Goal: Information Seeking & Learning: Learn about a topic

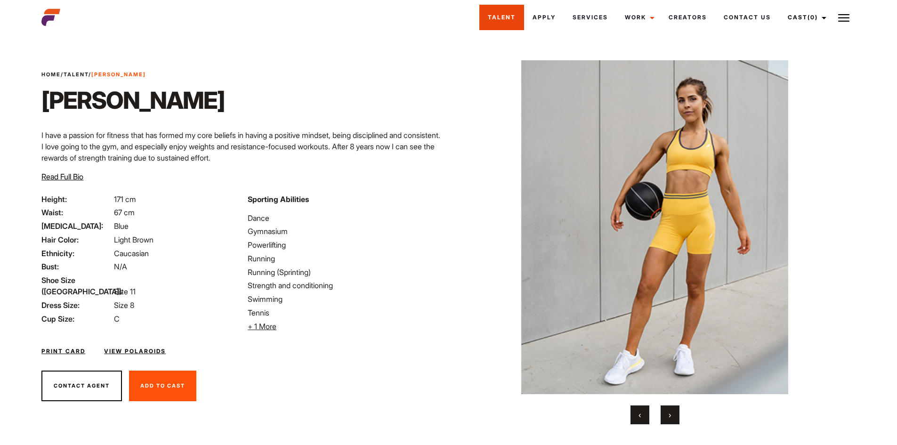
click at [490, 19] on link "Talent" at bounding box center [501, 17] width 45 height 25
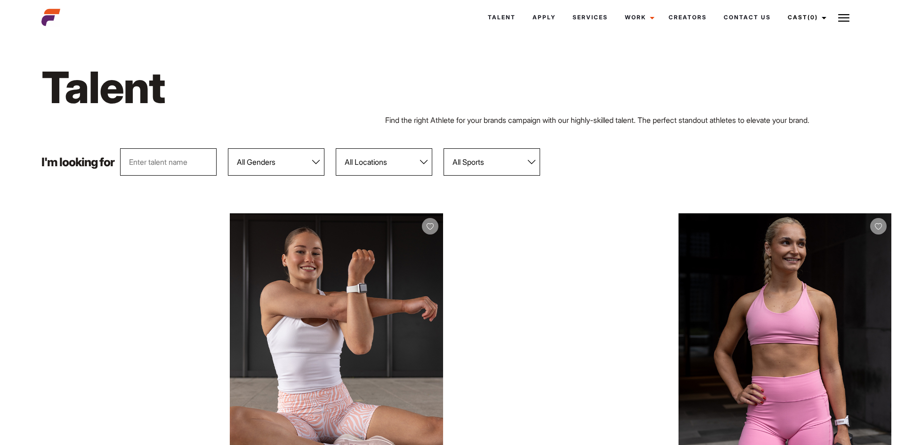
click at [296, 166] on select "All Genders Female Male" at bounding box center [276, 161] width 96 height 27
select select "104"
click at [228, 148] on select "All Genders Female Male" at bounding box center [276, 161] width 96 height 27
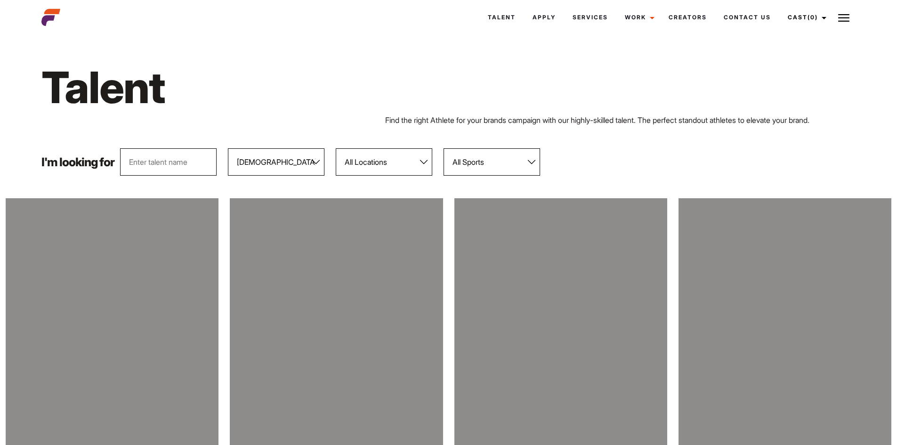
click at [379, 157] on select "All Locations Adelaide Brisbane Darwin Gold Coast Melbourne Perth Sunshine Coas…" at bounding box center [384, 161] width 96 height 27
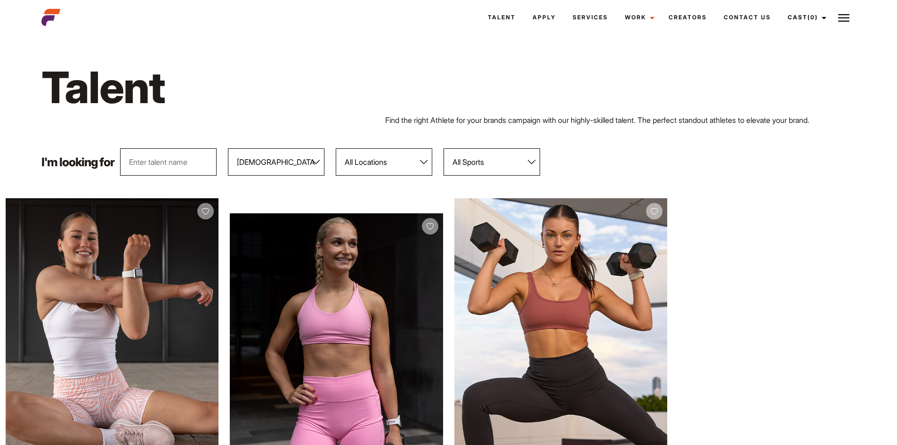
drag, startPoint x: 380, startPoint y: 157, endPoint x: 391, endPoint y: 157, distance: 11.3
click at [380, 157] on select "All Locations Adelaide Brisbane Darwin Gold Coast Melbourne Perth Sunshine Coas…" at bounding box center [384, 161] width 96 height 27
click at [497, 160] on select "All Sports 100 Meter Butterfly Acrobatics Aerial awareness Aerobics AFL Aflw Am…" at bounding box center [491, 161] width 96 height 27
click at [377, 161] on select "All Locations Adelaide Brisbane Darwin Gold Coast Melbourne Perth Sunshine Coas…" at bounding box center [384, 161] width 96 height 27
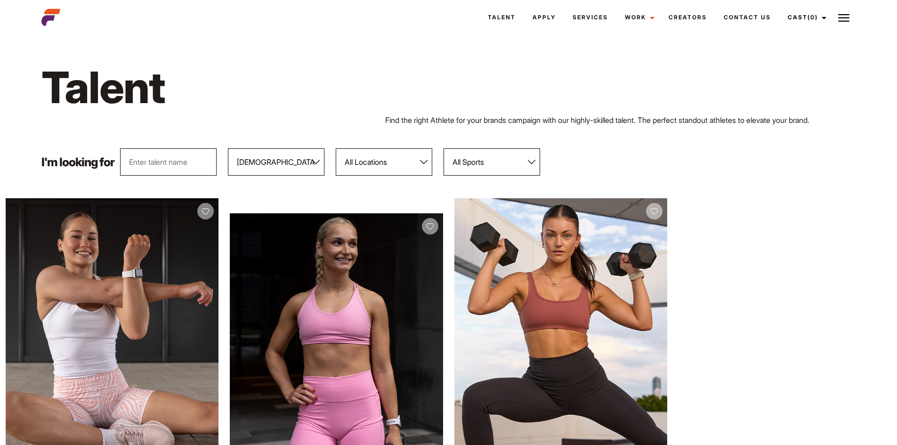
click at [377, 161] on select "All Locations Adelaide Brisbane Darwin Gold Coast Melbourne Perth Sunshine Coas…" at bounding box center [384, 161] width 96 height 27
click at [523, 170] on select "All Sports 100 Meter Butterfly Acrobatics Aerial awareness Aerobics AFL Aflw Am…" at bounding box center [491, 161] width 96 height 27
click at [444, 148] on select "All Sports 100 Meter Butterfly Acrobatics Aerial awareness Aerobics AFL Aflw Am…" at bounding box center [491, 161] width 96 height 27
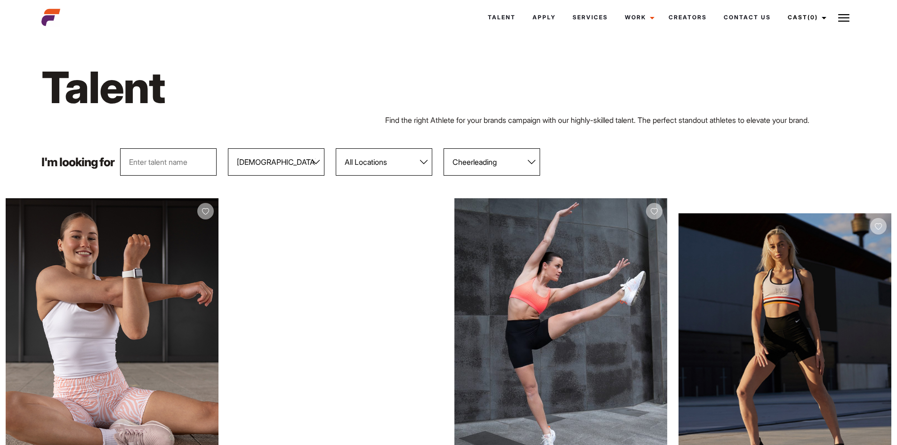
click at [487, 163] on select "All Sports 100 Meter Butterfly Acrobatics Aerial awareness Aerobics AFL Aflw Am…" at bounding box center [491, 161] width 96 height 27
click at [444, 148] on select "All Sports 100 Meter Butterfly Acrobatics Aerial awareness Aerobics AFL Aflw Am…" at bounding box center [491, 161] width 96 height 27
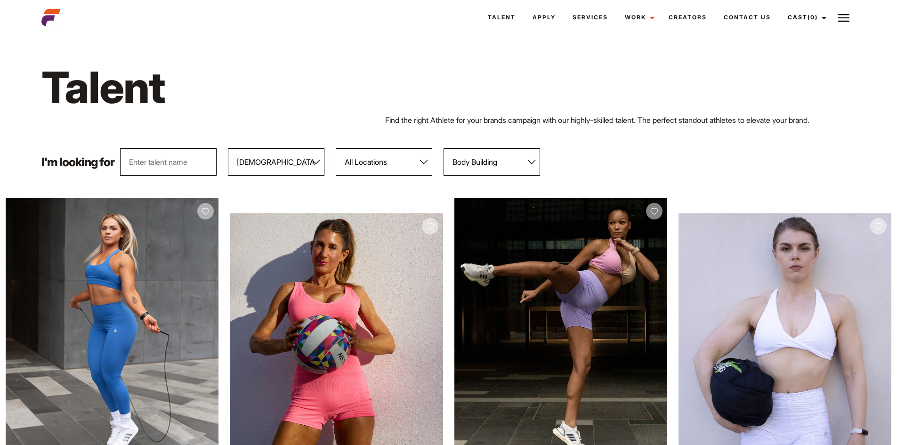
click at [476, 160] on select "All Sports 100 Meter Butterfly Acrobatics Aerial awareness Aerobics AFL Aflw Am…" at bounding box center [491, 161] width 96 height 27
click at [444, 148] on select "All Sports 100 Meter Butterfly Acrobatics Aerial awareness Aerobics AFL Aflw Am…" at bounding box center [491, 161] width 96 height 27
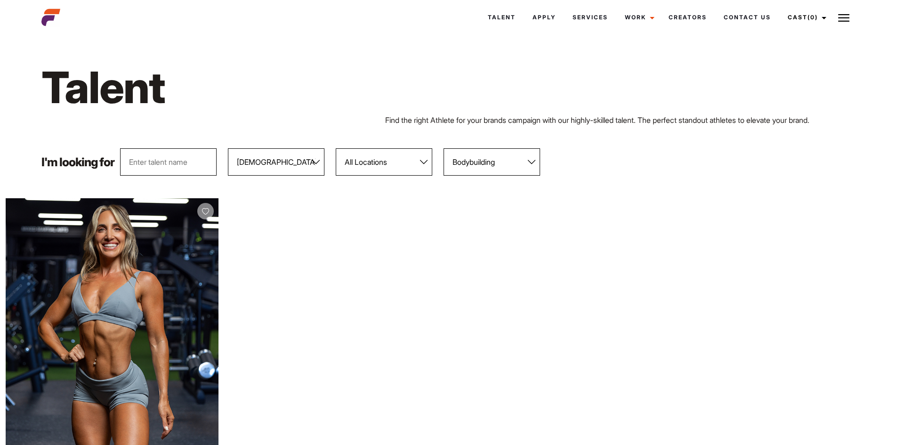
click at [489, 162] on select "All Sports 100 Meter Butterfly Acrobatics Aerial awareness Aerobics AFL Aflw Am…" at bounding box center [491, 161] width 96 height 27
click at [444, 148] on select "All Sports 100 Meter Butterfly Acrobatics Aerial awareness Aerobics AFL Aflw Am…" at bounding box center [491, 161] width 96 height 27
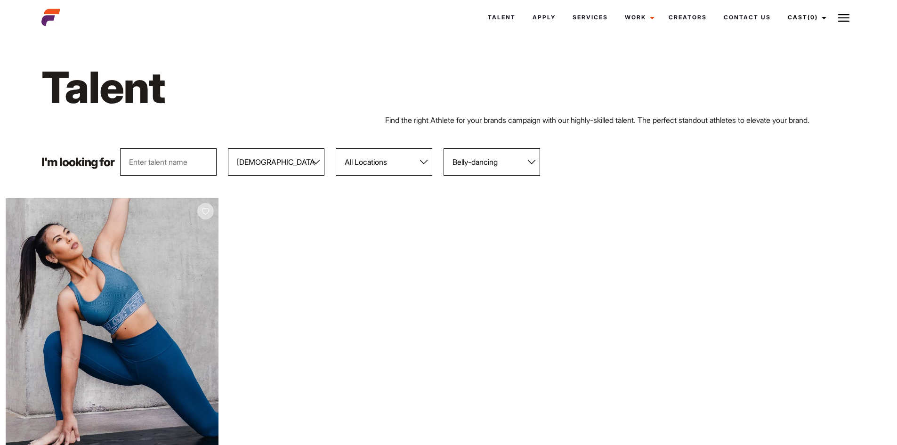
click at [489, 161] on select "All Sports 100 Meter Butterfly Acrobatics Aerial awareness Aerobics AFL Aflw Am…" at bounding box center [491, 161] width 96 height 27
click at [444, 148] on select "All Sports 100 Meter Butterfly Acrobatics Aerial awareness Aerobics AFL Aflw Am…" at bounding box center [491, 161] width 96 height 27
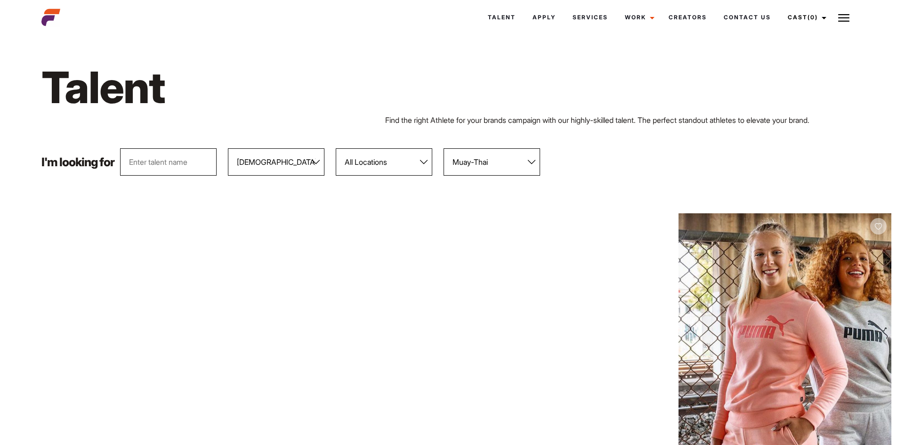
click at [481, 161] on select "All Sports 100 Meter Butterfly Acrobatics Aerial awareness Aerobics AFL Aflw Am…" at bounding box center [491, 161] width 96 height 27
click at [444, 148] on select "All Sports 100 Meter Butterfly Acrobatics Aerial awareness Aerobics AFL Aflw Am…" at bounding box center [491, 161] width 96 height 27
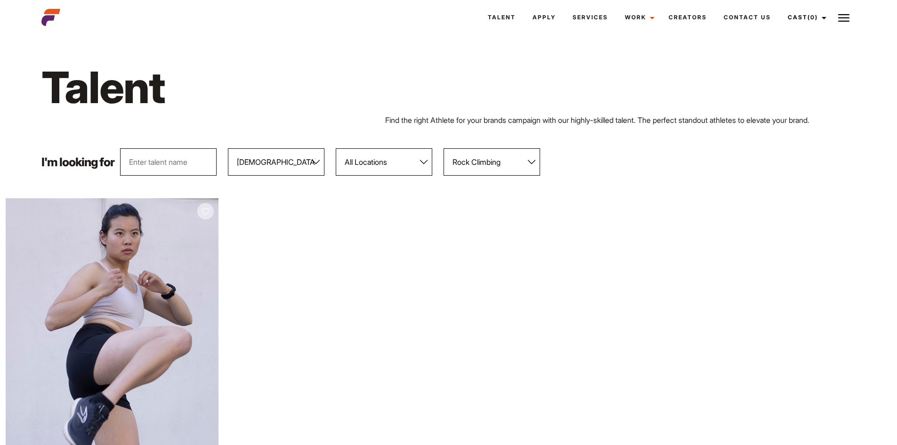
click at [486, 164] on select "All Sports 100 Meter Butterfly Acrobatics Aerial awareness Aerobics AFL Aflw Am…" at bounding box center [491, 161] width 96 height 27
select select "92"
click at [444, 148] on select "All Sports 100 Meter Butterfly Acrobatics Aerial awareness Aerobics AFL Aflw Am…" at bounding box center [491, 161] width 96 height 27
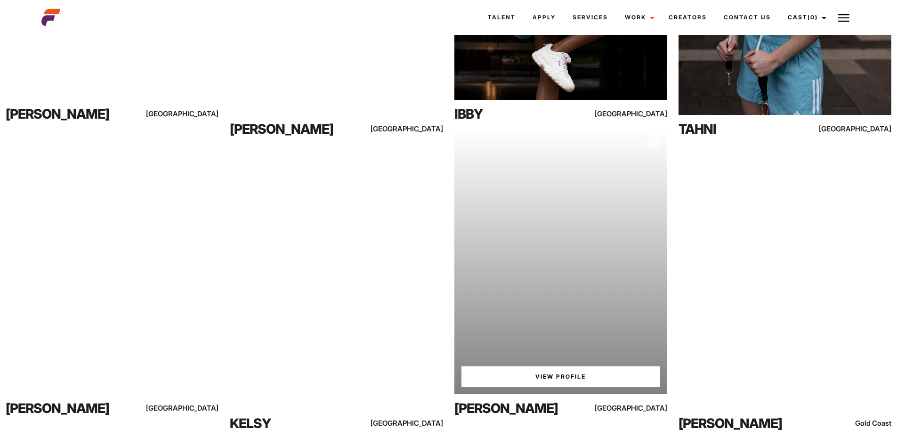
scroll to position [329, 0]
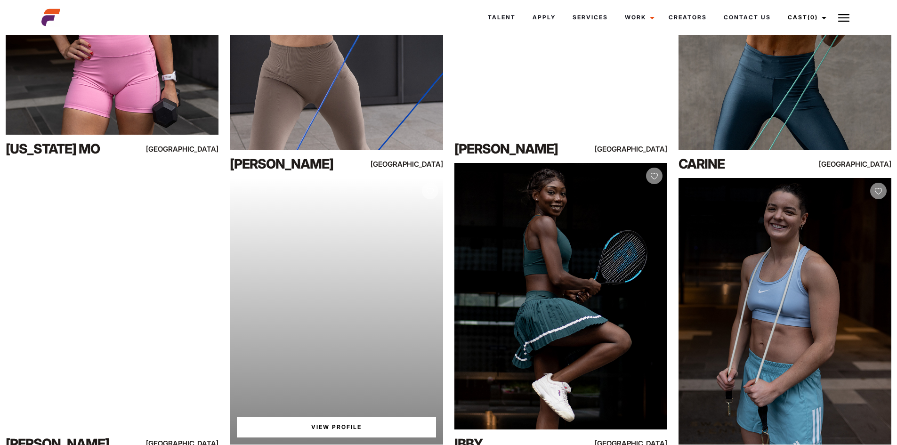
click at [344, 425] on link "View Profile" at bounding box center [336, 427] width 199 height 21
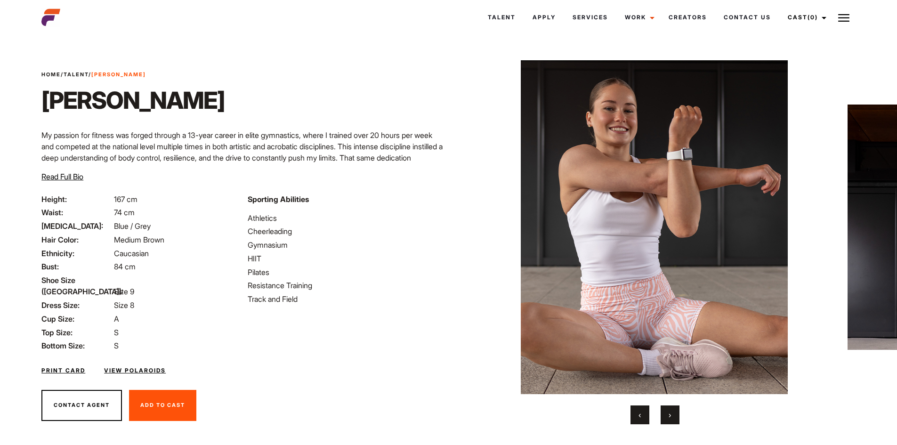
click at [647, 323] on img at bounding box center [654, 227] width 367 height 334
click at [671, 417] on button "›" at bounding box center [669, 414] width 19 height 19
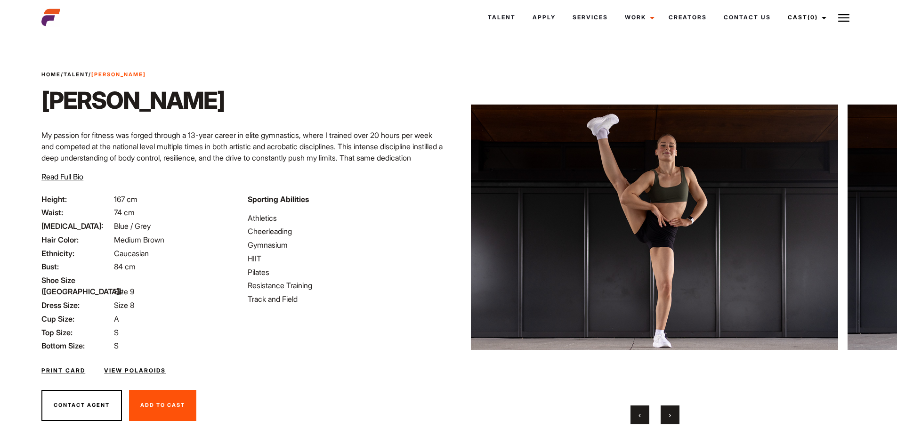
click at [671, 417] on button "›" at bounding box center [669, 414] width 19 height 19
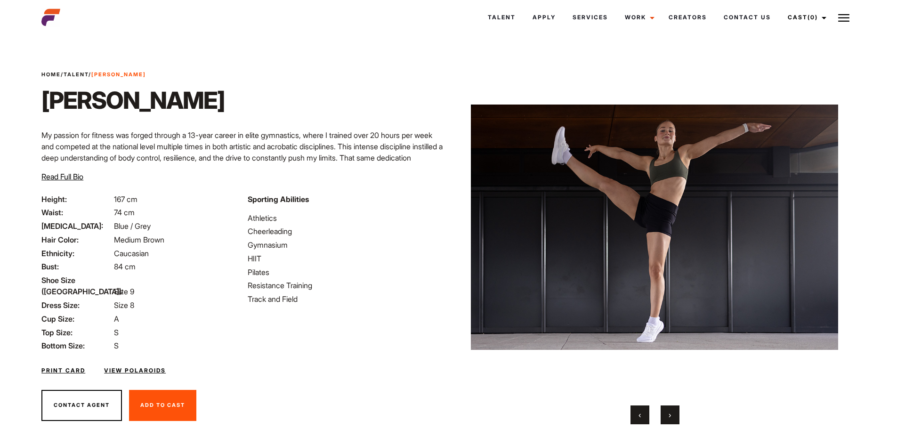
click at [671, 417] on button "›" at bounding box center [669, 414] width 19 height 19
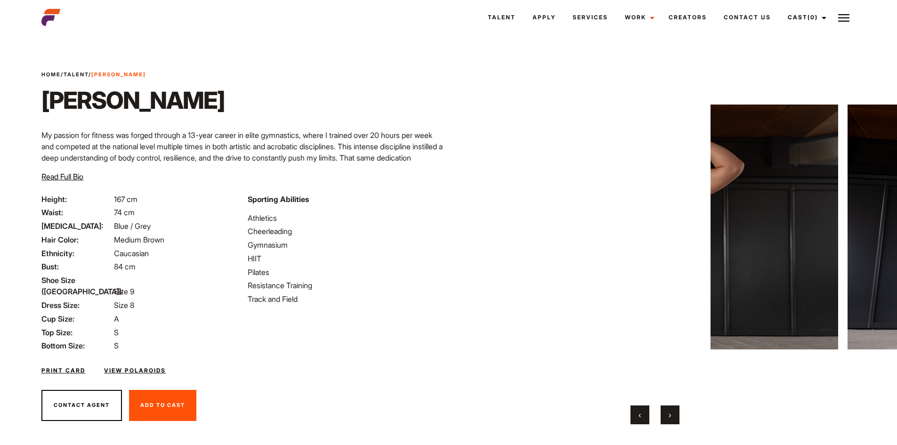
click at [671, 417] on button "›" at bounding box center [669, 414] width 19 height 19
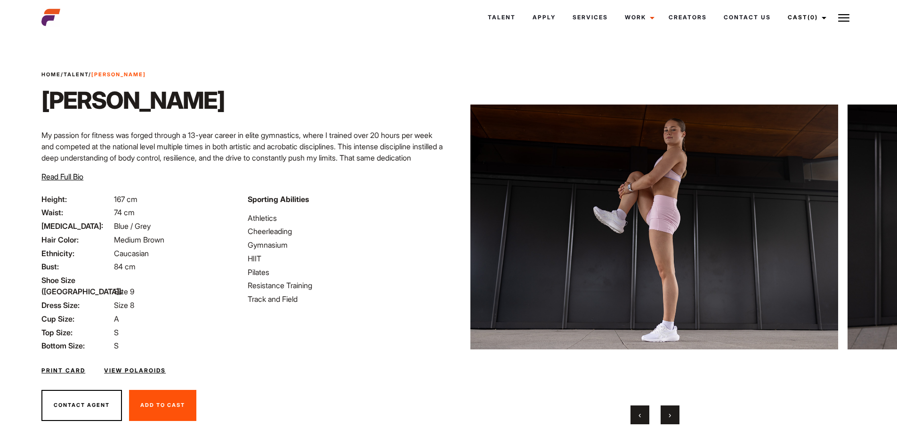
click at [671, 417] on button "›" at bounding box center [669, 414] width 19 height 19
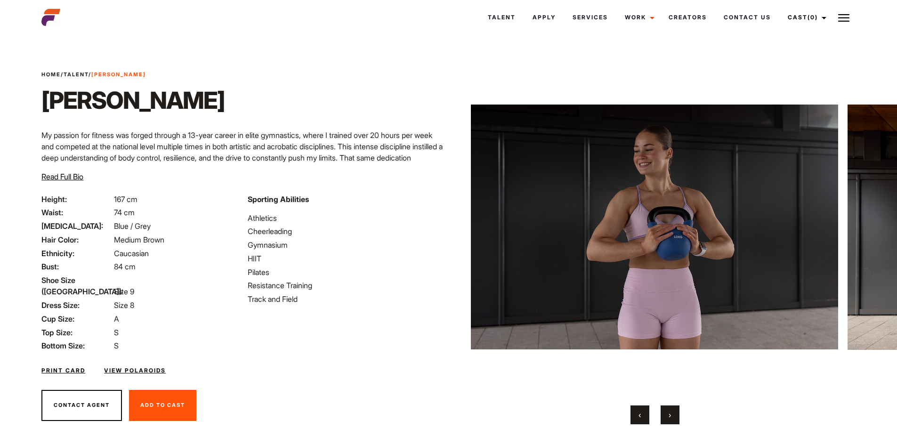
click at [671, 417] on button "›" at bounding box center [669, 414] width 19 height 19
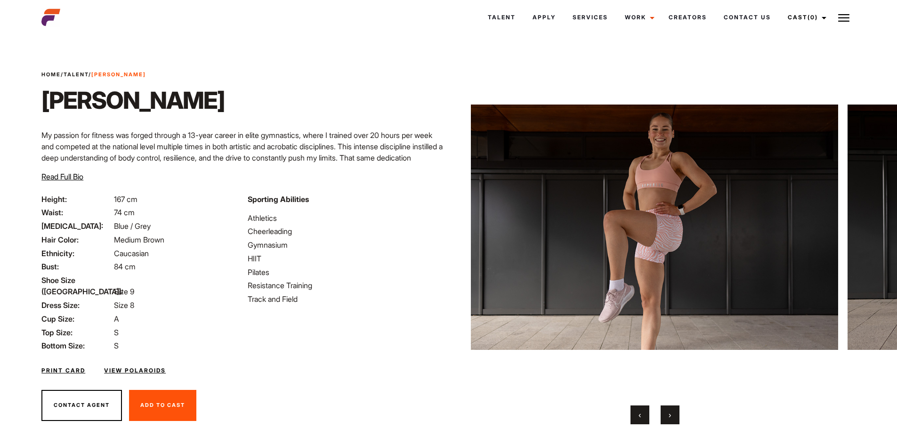
click at [671, 417] on button "›" at bounding box center [669, 414] width 19 height 19
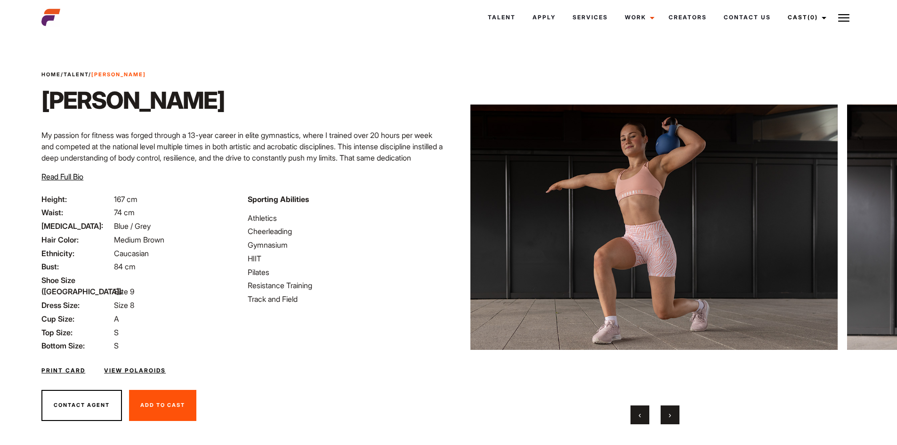
click at [671, 417] on button "›" at bounding box center [669, 414] width 19 height 19
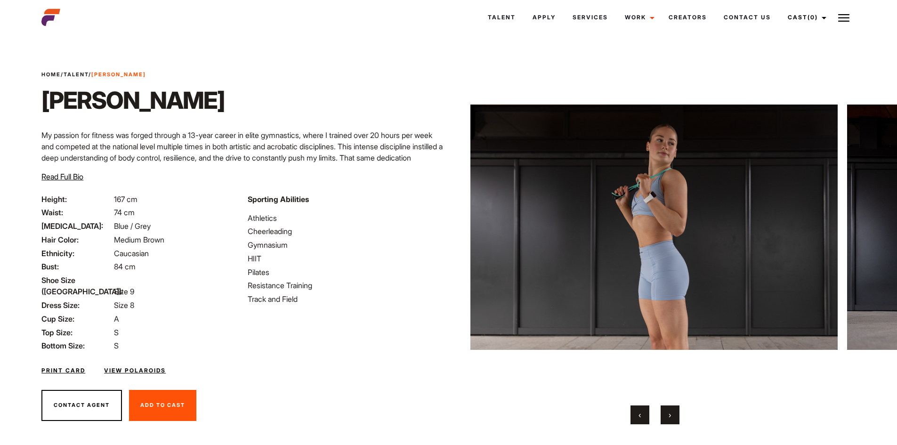
click at [671, 417] on button "›" at bounding box center [669, 414] width 19 height 19
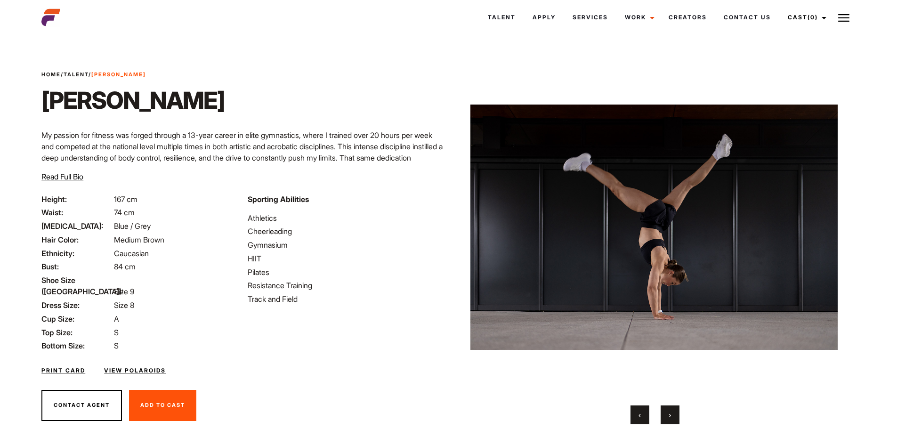
click at [671, 417] on button "›" at bounding box center [669, 414] width 19 height 19
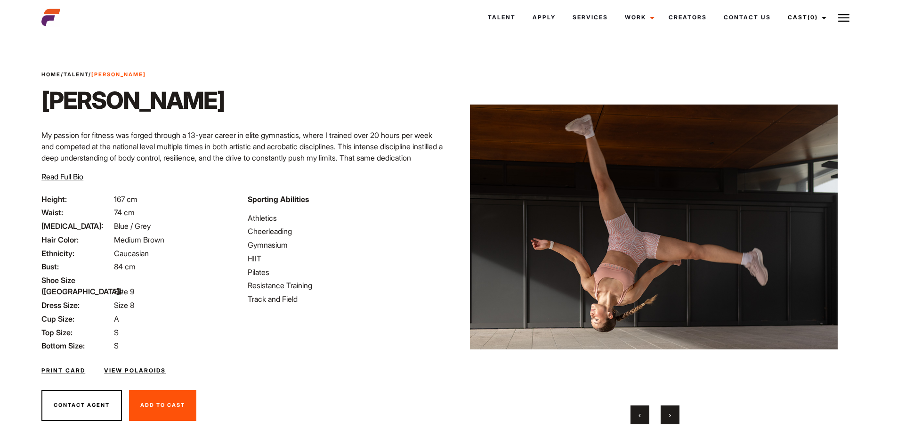
click at [671, 417] on button "›" at bounding box center [669, 414] width 19 height 19
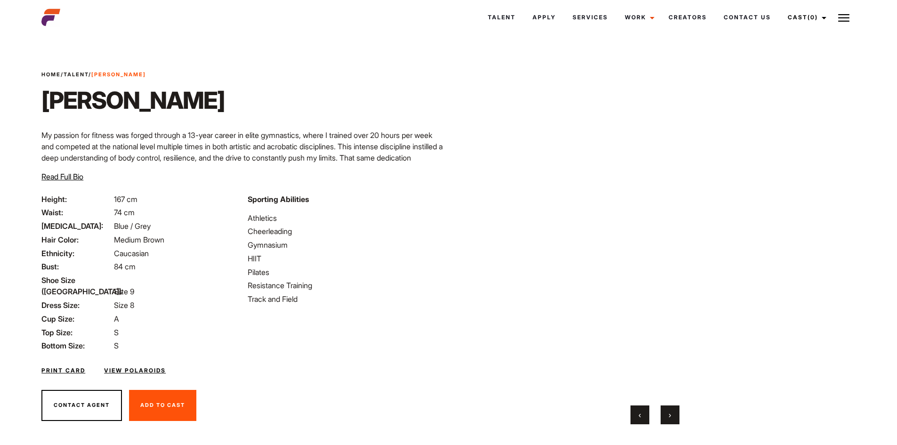
click at [671, 417] on button "›" at bounding box center [669, 414] width 19 height 19
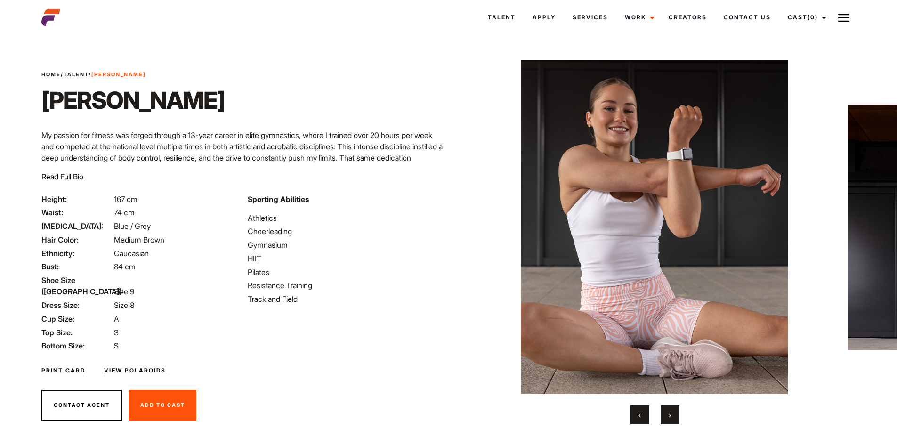
click at [671, 417] on button "›" at bounding box center [669, 414] width 19 height 19
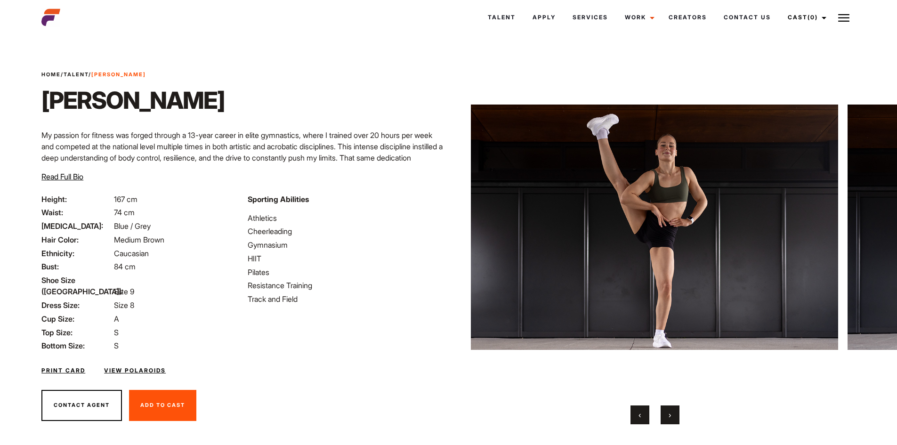
click at [671, 417] on button "›" at bounding box center [669, 414] width 19 height 19
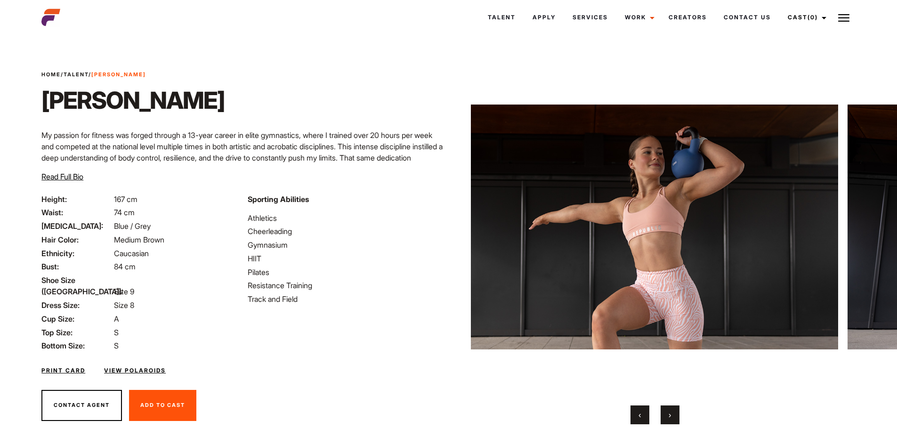
click at [671, 417] on button "›" at bounding box center [669, 414] width 19 height 19
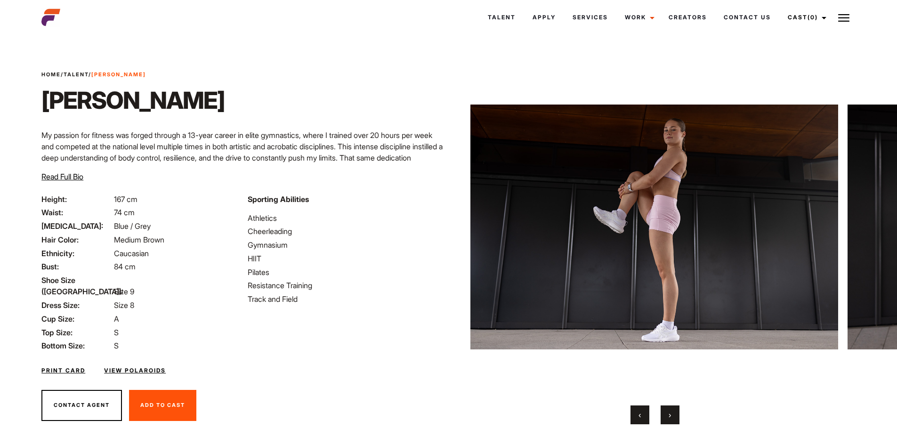
click at [671, 417] on button "›" at bounding box center [669, 414] width 19 height 19
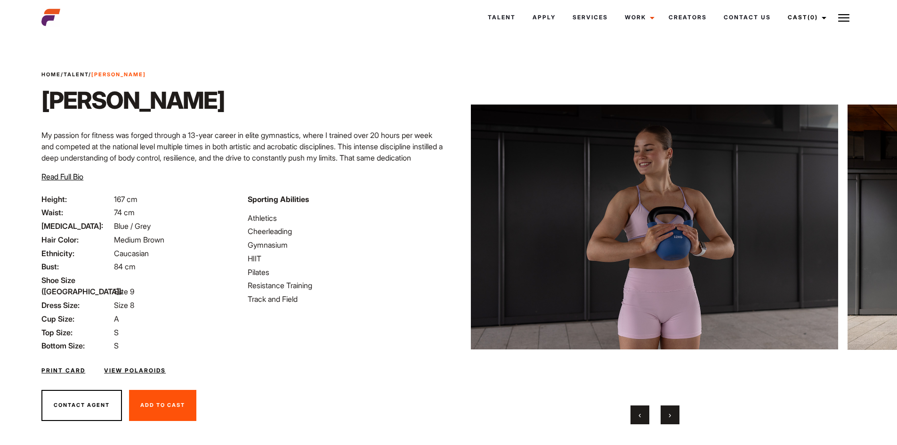
click at [671, 417] on button "›" at bounding box center [669, 414] width 19 height 19
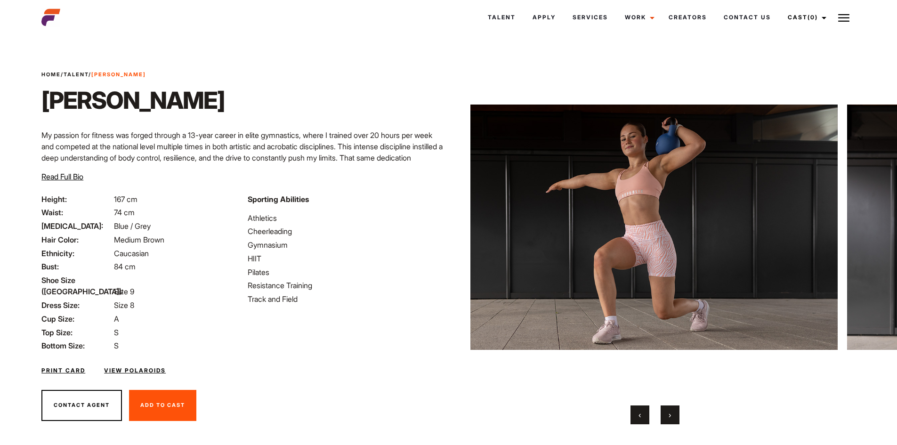
click at [671, 417] on button "›" at bounding box center [669, 414] width 19 height 19
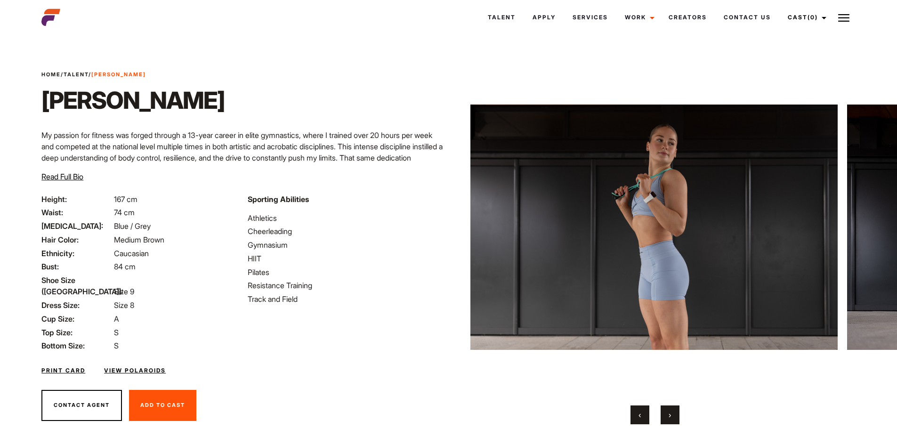
click at [671, 417] on button "›" at bounding box center [669, 414] width 19 height 19
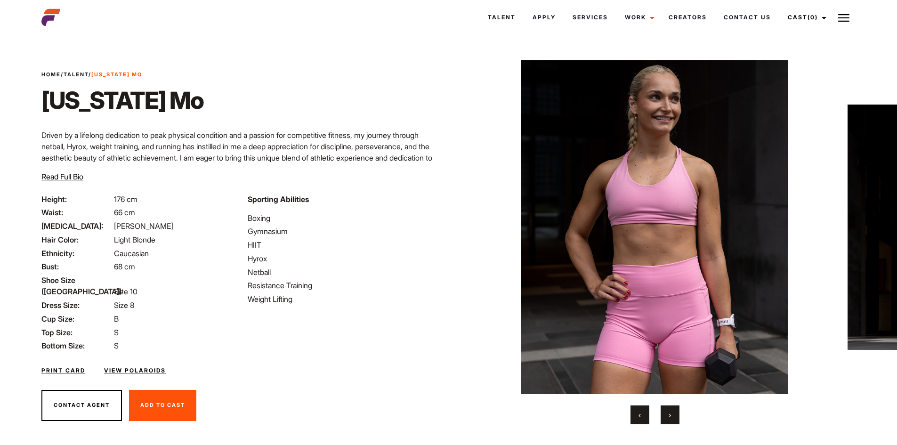
click at [671, 412] on span "›" at bounding box center [669, 414] width 2 height 9
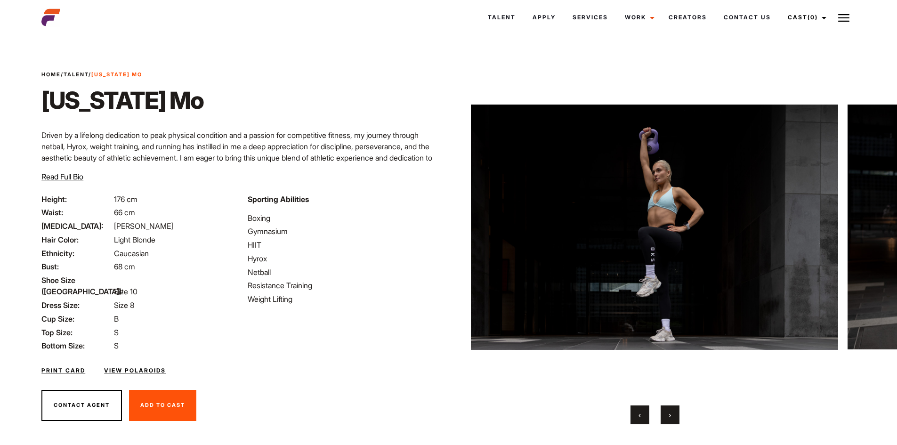
click at [671, 412] on span "›" at bounding box center [669, 414] width 2 height 9
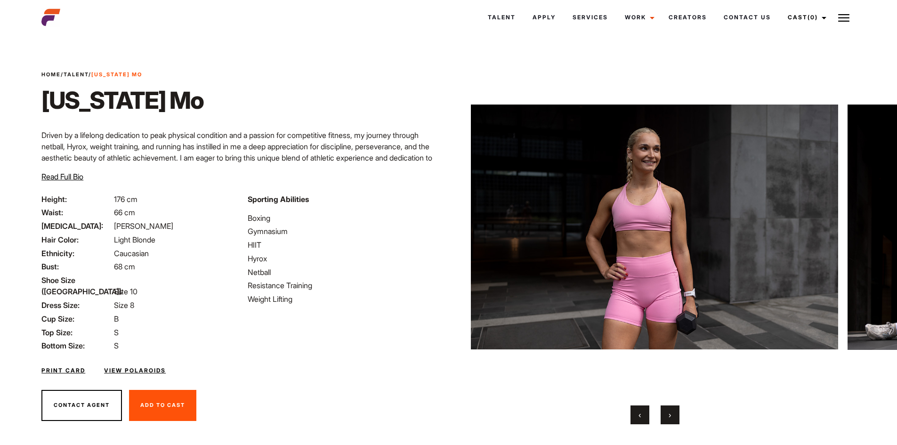
click at [671, 412] on span "›" at bounding box center [669, 414] width 2 height 9
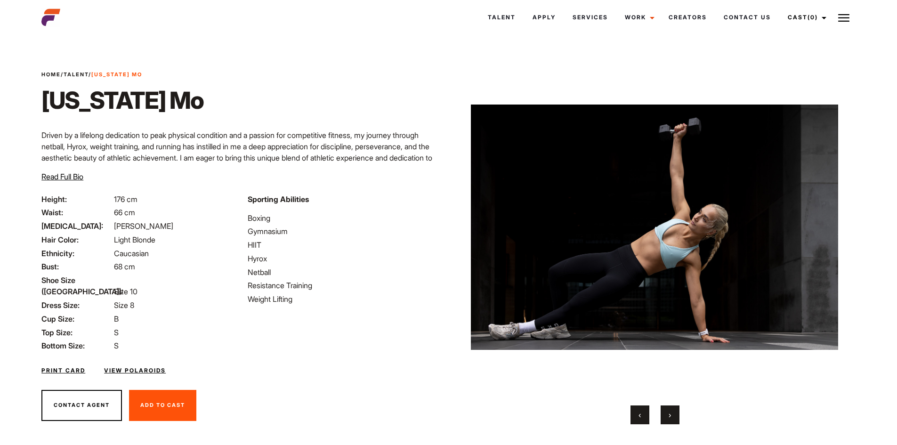
click at [671, 412] on span "›" at bounding box center [669, 414] width 2 height 9
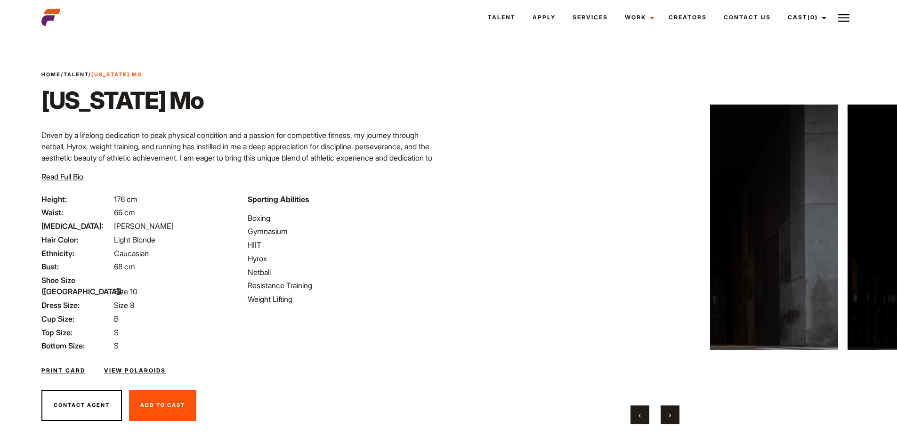
click at [671, 412] on span "›" at bounding box center [669, 414] width 2 height 9
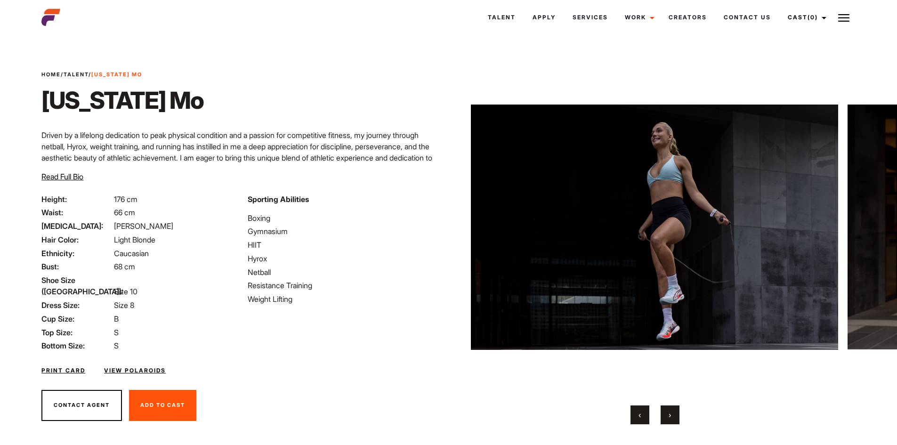
click at [671, 412] on span "›" at bounding box center [669, 414] width 2 height 9
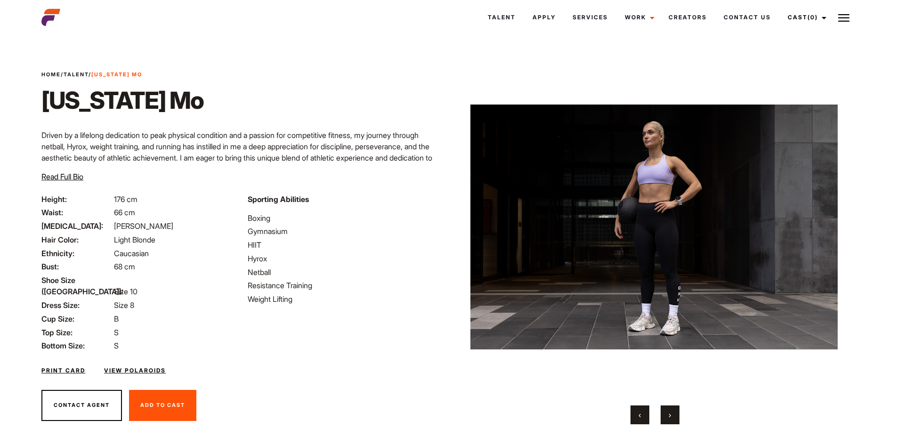
click at [671, 412] on span "›" at bounding box center [669, 414] width 2 height 9
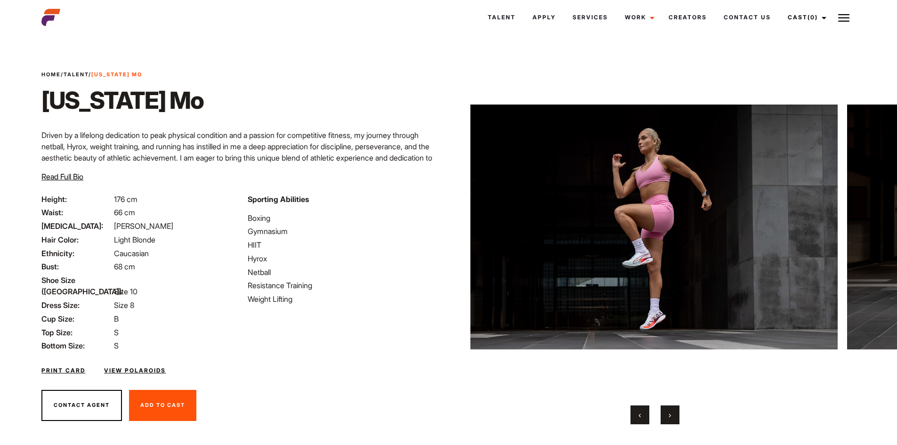
click at [671, 413] on span "›" at bounding box center [669, 414] width 2 height 9
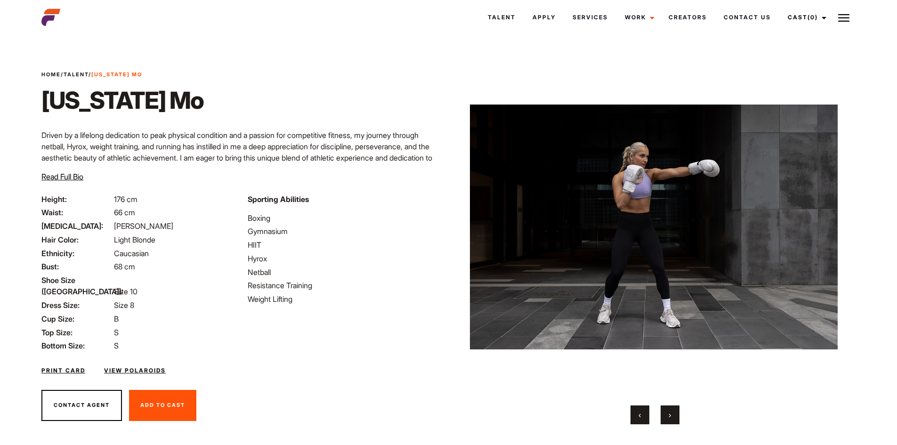
click at [671, 413] on span "›" at bounding box center [669, 414] width 2 height 9
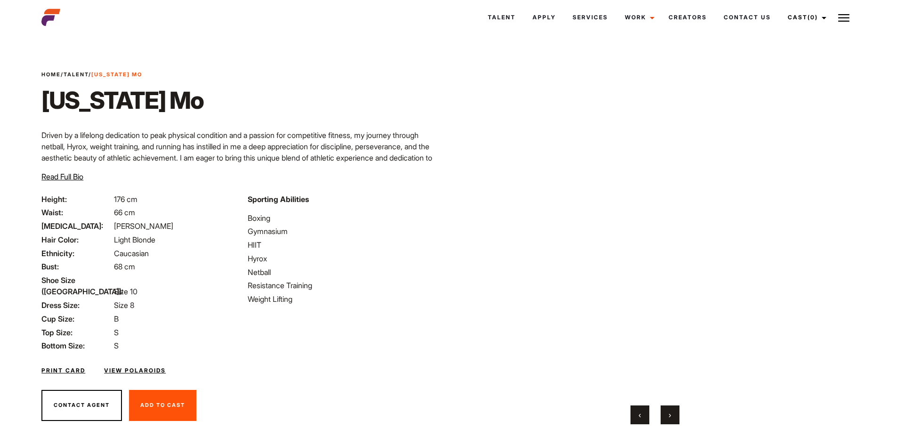
click at [671, 413] on span "›" at bounding box center [669, 414] width 2 height 9
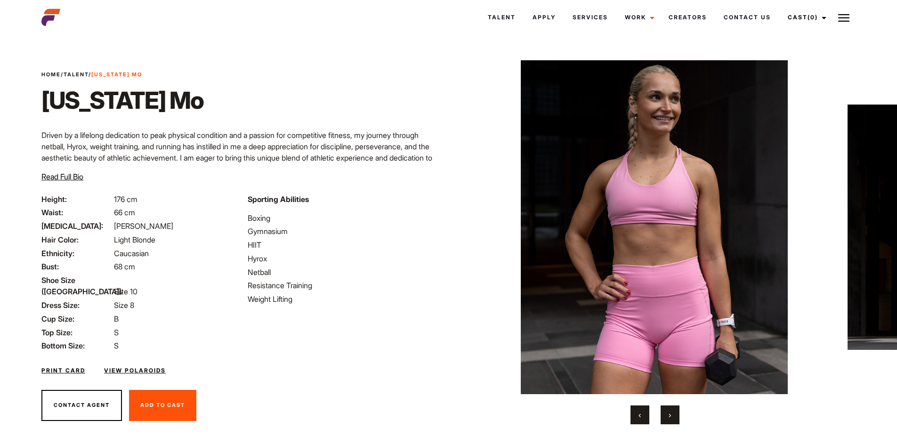
click at [672, 414] on button "›" at bounding box center [669, 414] width 19 height 19
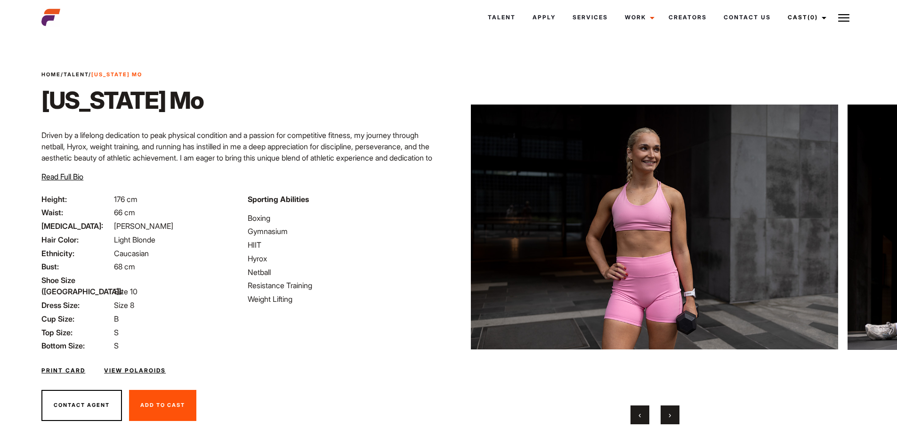
click at [672, 414] on button "›" at bounding box center [669, 414] width 19 height 19
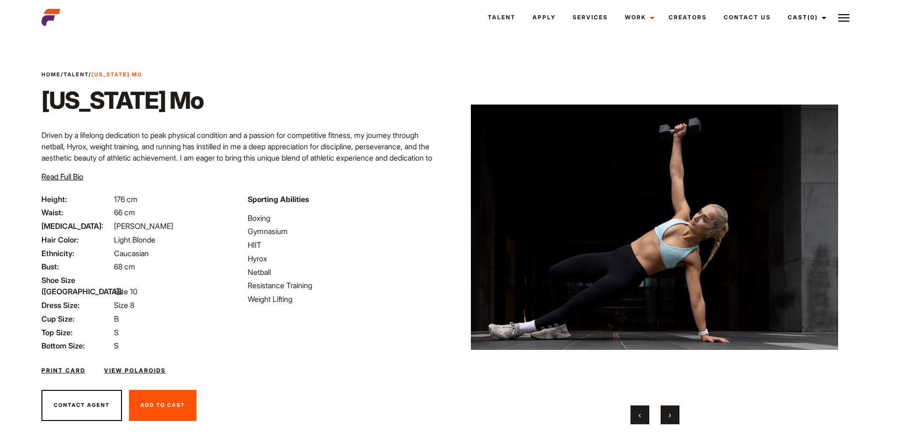
click at [672, 414] on button "›" at bounding box center [669, 414] width 19 height 19
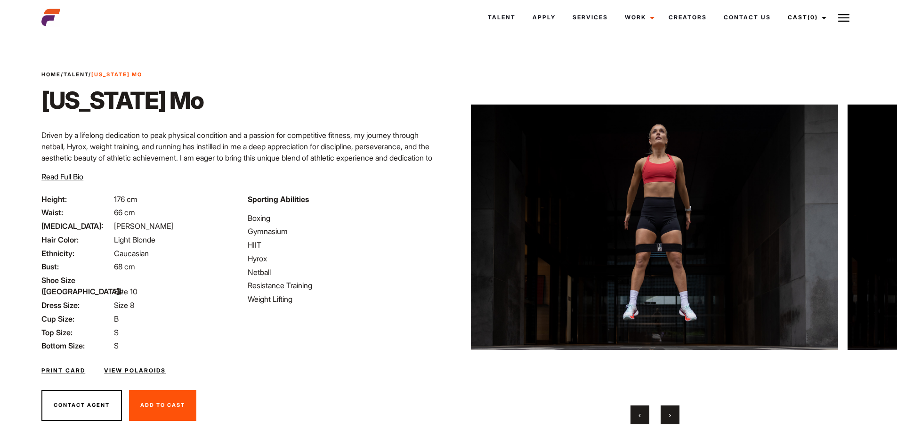
click at [672, 414] on button "›" at bounding box center [669, 414] width 19 height 19
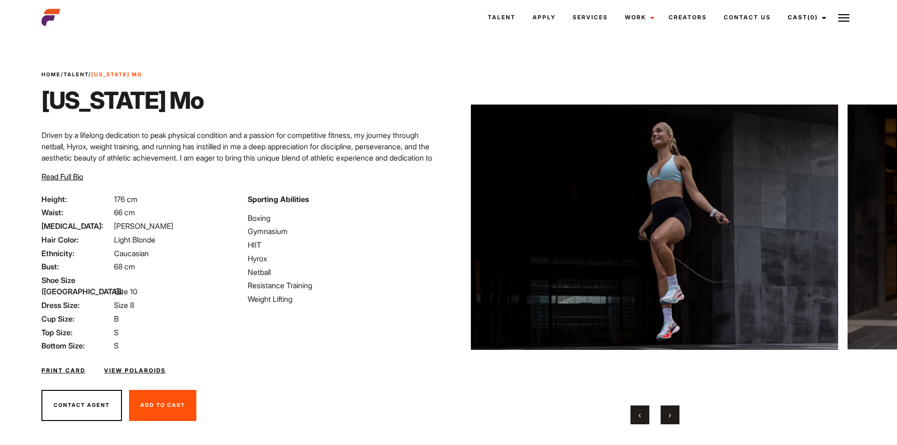
click at [672, 414] on button "›" at bounding box center [669, 414] width 19 height 19
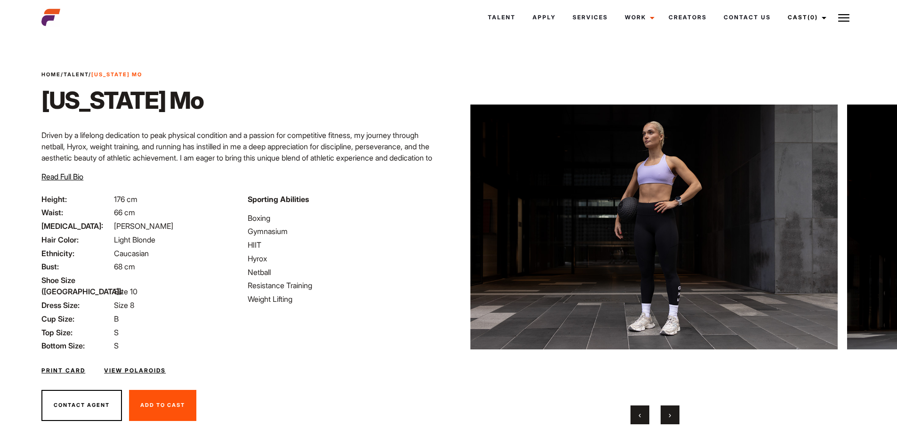
click at [672, 414] on button "›" at bounding box center [669, 414] width 19 height 19
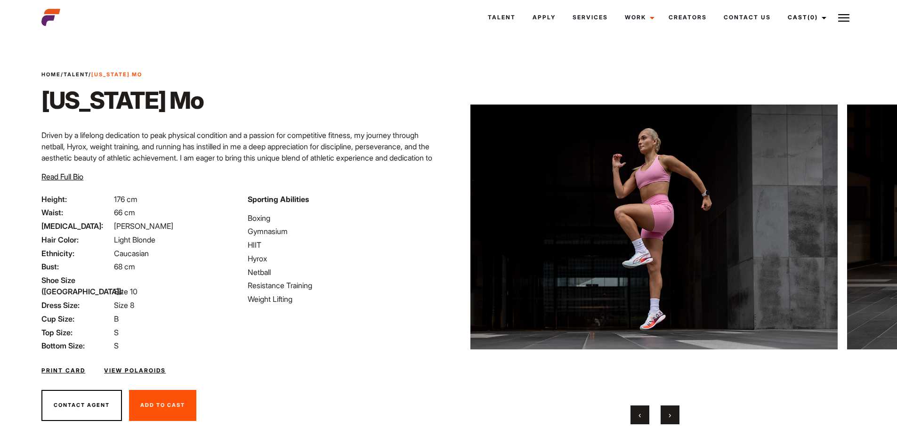
click at [672, 414] on button "›" at bounding box center [669, 414] width 19 height 19
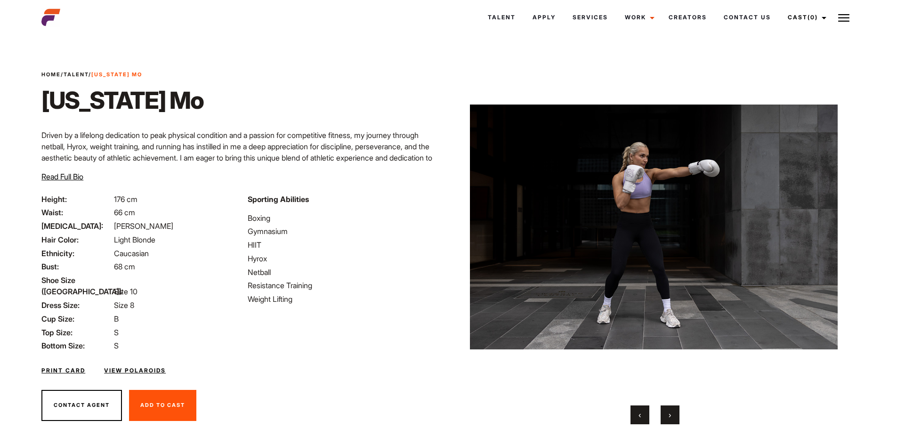
click at [672, 414] on button "›" at bounding box center [669, 414] width 19 height 19
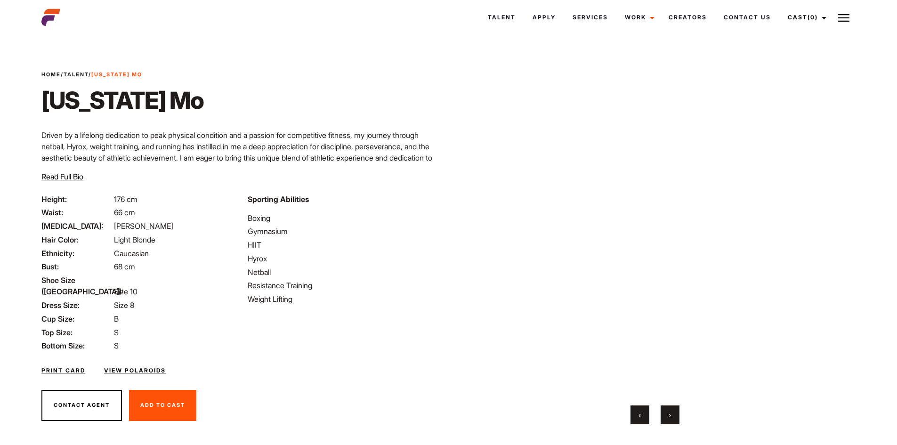
click at [672, 414] on button "›" at bounding box center [669, 414] width 19 height 19
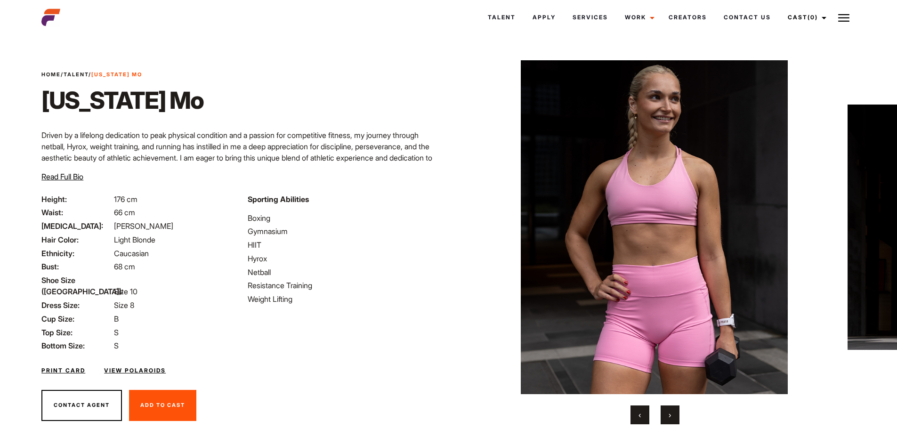
click at [672, 414] on button "›" at bounding box center [669, 414] width 19 height 19
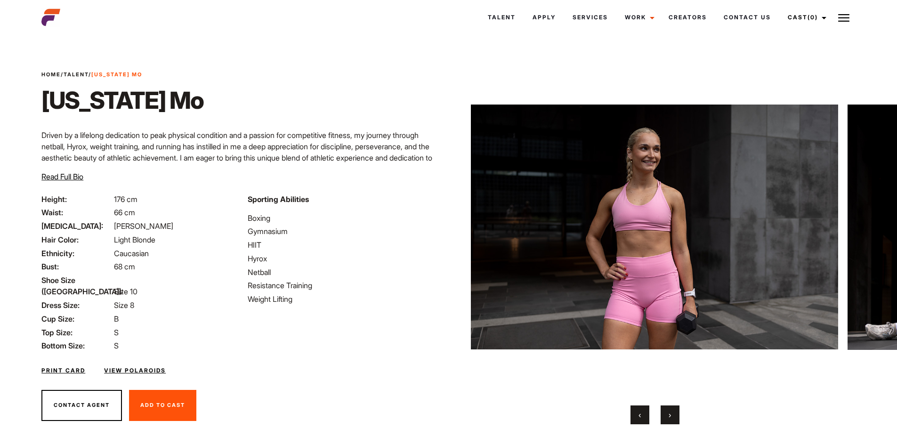
click at [672, 414] on button "›" at bounding box center [669, 414] width 19 height 19
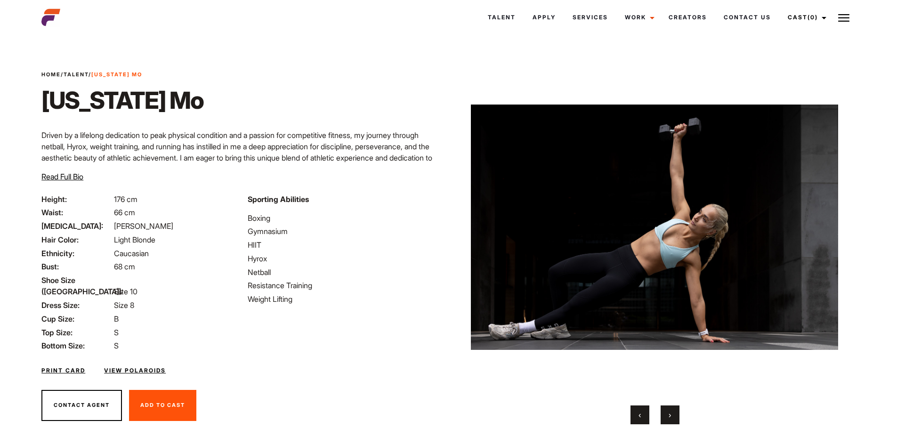
click at [672, 414] on button "›" at bounding box center [669, 414] width 19 height 19
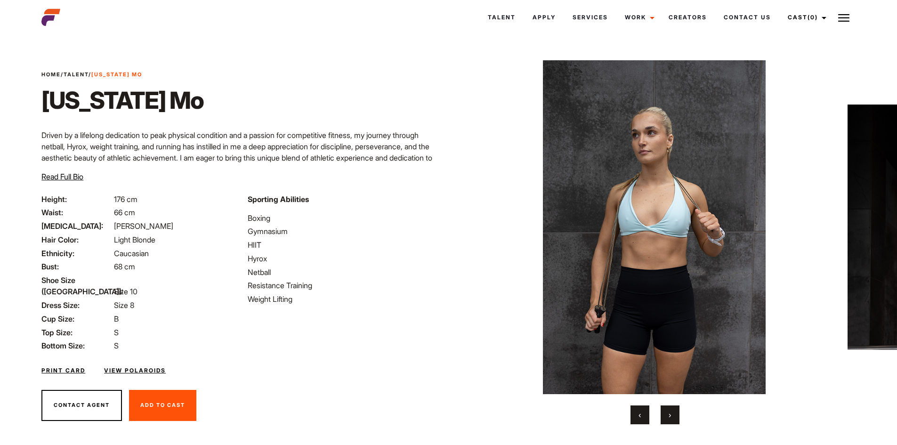
click at [672, 414] on button "›" at bounding box center [669, 414] width 19 height 19
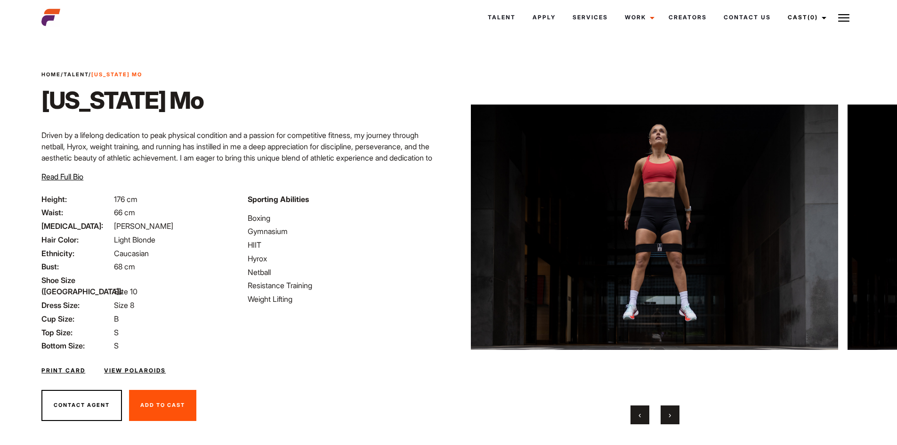
click at [672, 414] on button "›" at bounding box center [669, 414] width 19 height 19
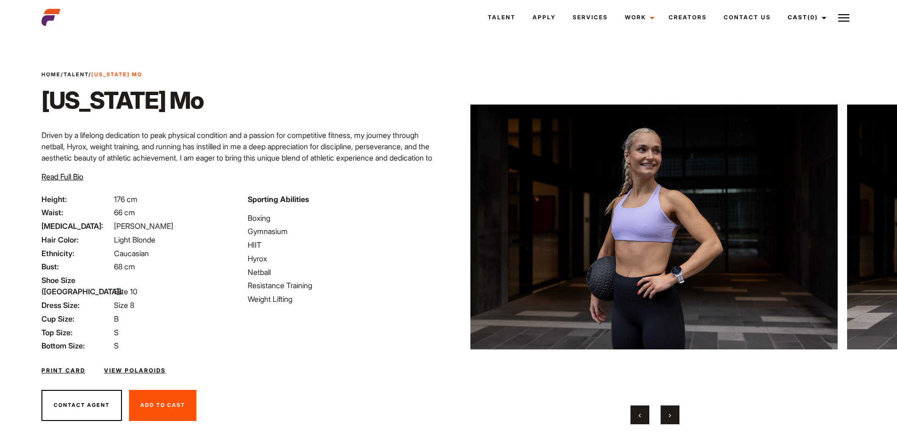
click at [672, 414] on button "›" at bounding box center [669, 414] width 19 height 19
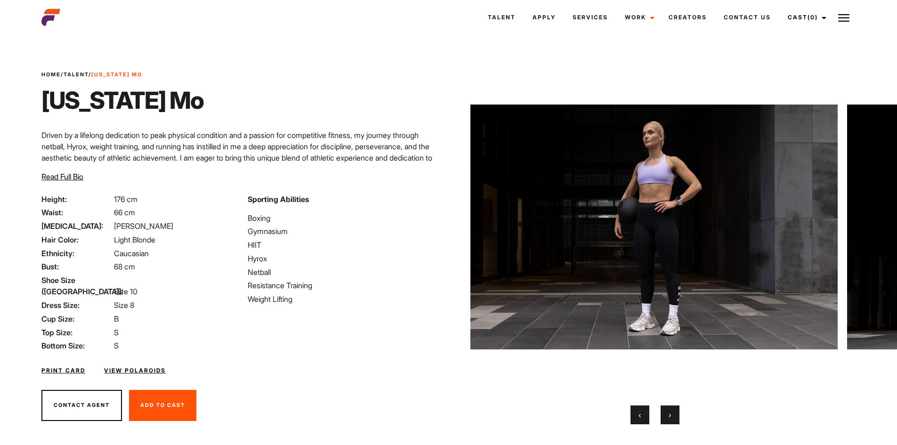
click at [672, 414] on button "›" at bounding box center [669, 414] width 19 height 19
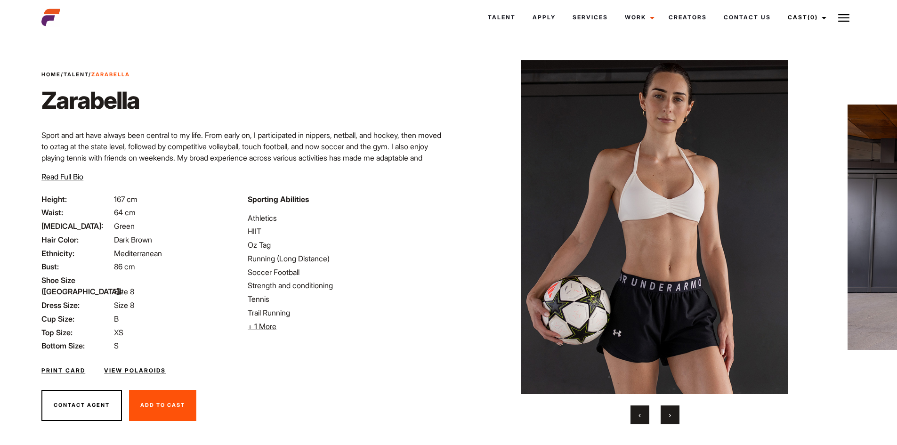
click at [674, 413] on button "›" at bounding box center [669, 414] width 19 height 19
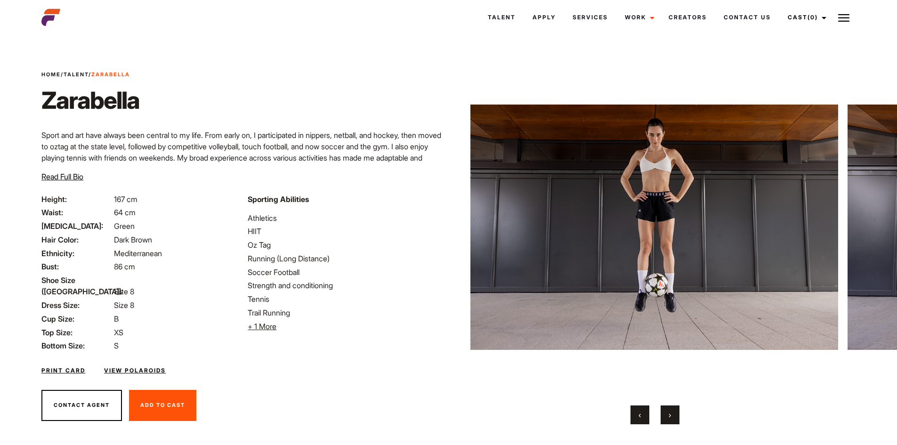
click at [671, 414] on button "›" at bounding box center [669, 414] width 19 height 19
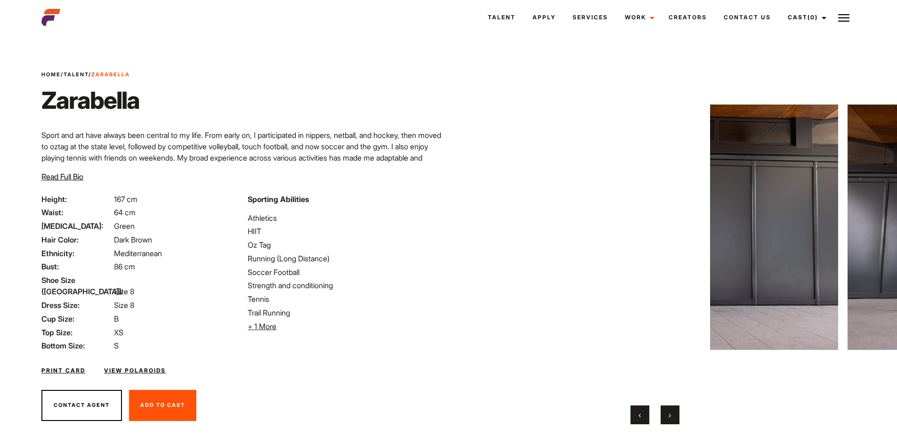
click at [671, 414] on button "›" at bounding box center [669, 414] width 19 height 19
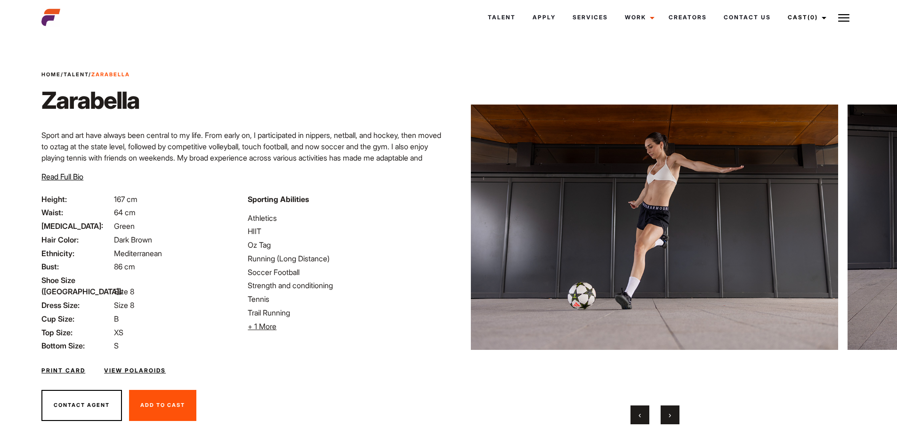
click at [671, 414] on button "›" at bounding box center [669, 414] width 19 height 19
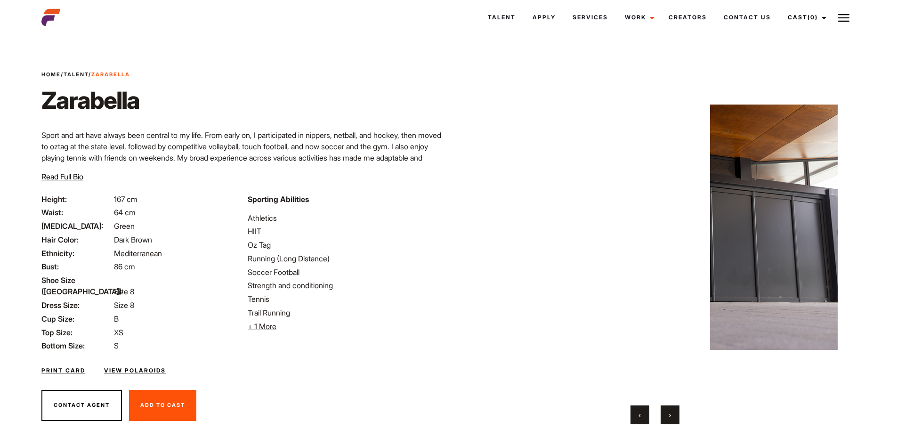
click at [671, 414] on button "›" at bounding box center [669, 414] width 19 height 19
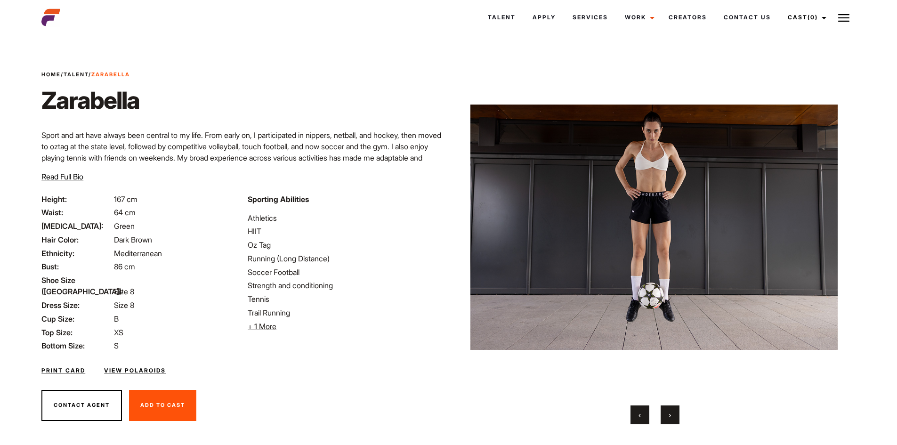
click at [671, 414] on button "›" at bounding box center [669, 414] width 19 height 19
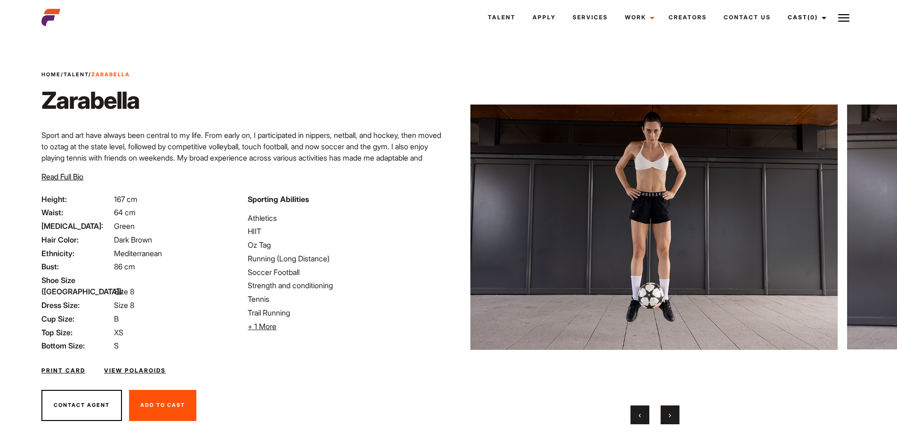
click at [671, 414] on button "›" at bounding box center [669, 414] width 19 height 19
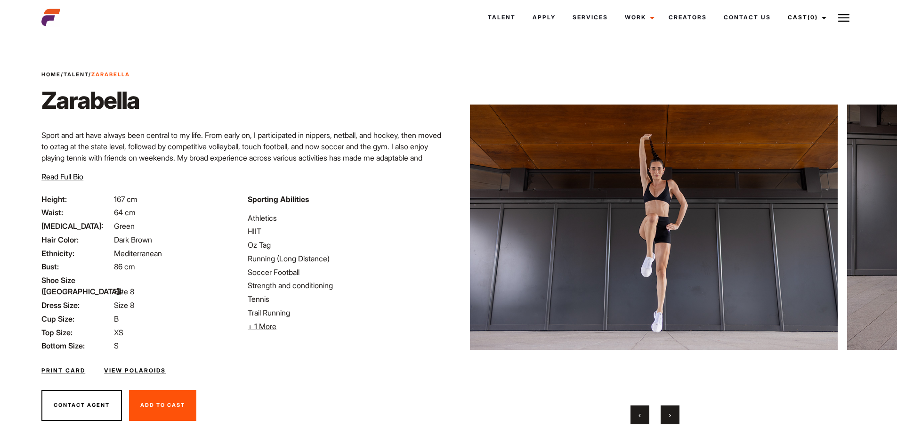
click at [671, 414] on button "›" at bounding box center [669, 414] width 19 height 19
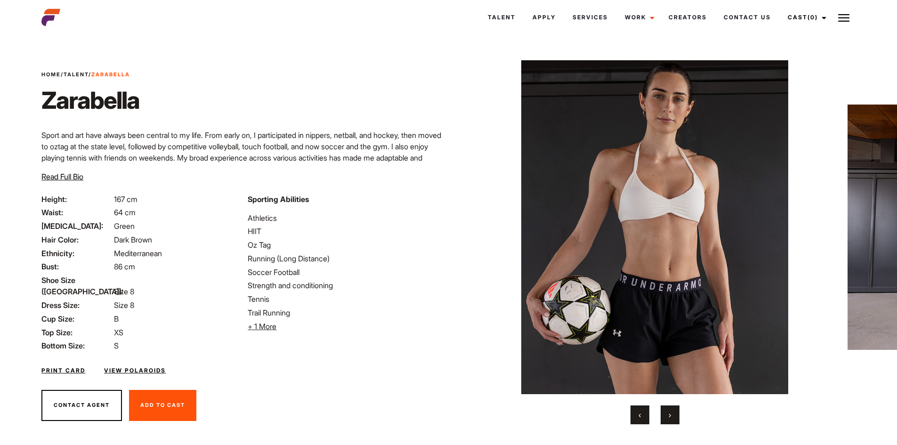
click at [671, 414] on button "›" at bounding box center [669, 414] width 19 height 19
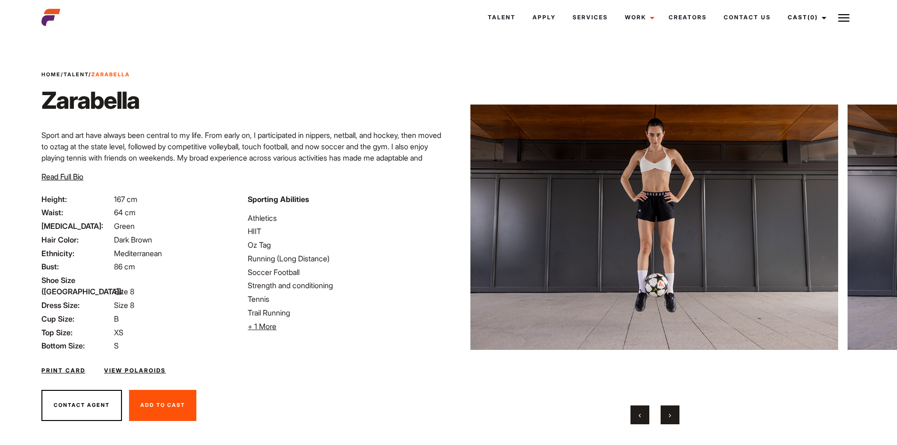
click at [671, 414] on button "›" at bounding box center [669, 414] width 19 height 19
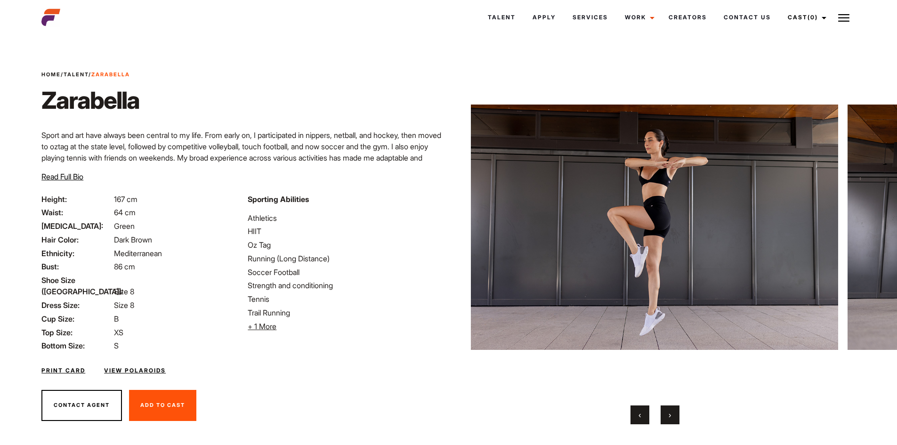
click at [671, 414] on button "›" at bounding box center [669, 414] width 19 height 19
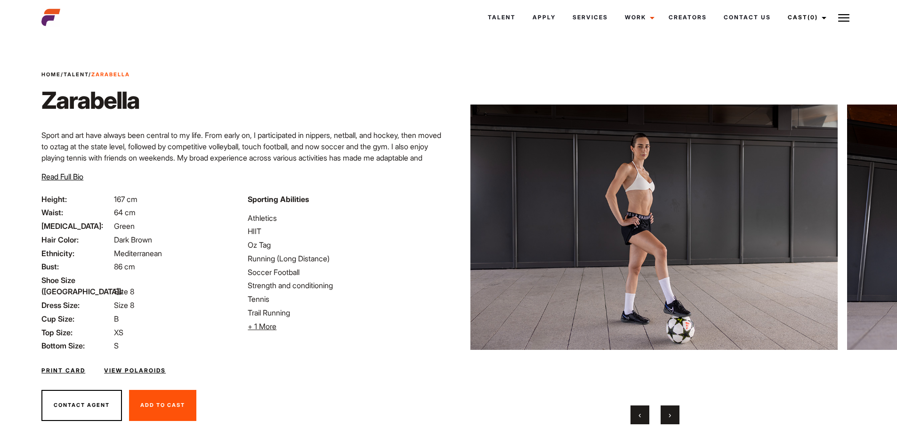
click at [671, 414] on button "›" at bounding box center [669, 414] width 19 height 19
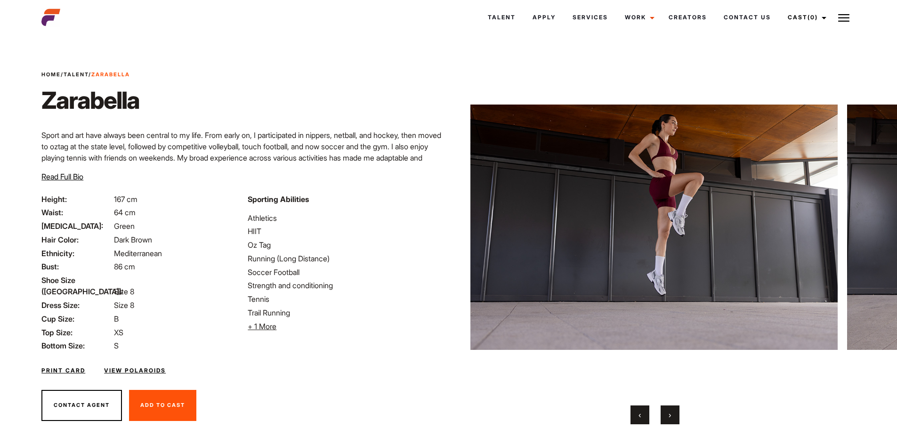
click at [671, 414] on button "›" at bounding box center [669, 414] width 19 height 19
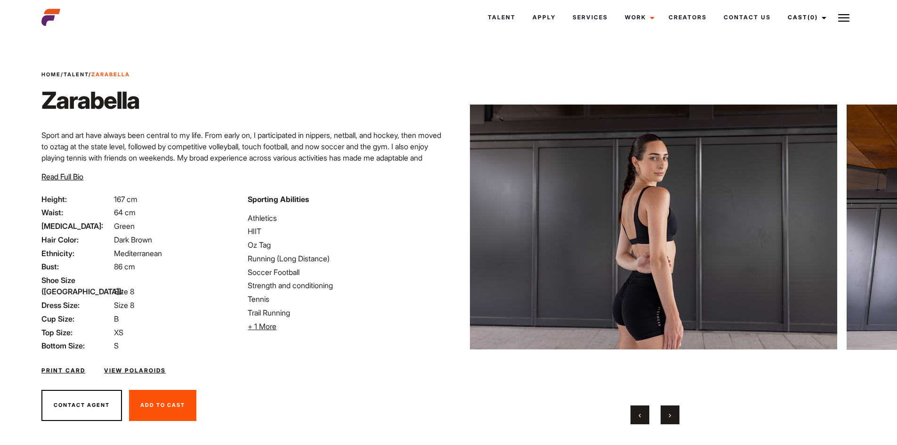
click at [671, 414] on button "›" at bounding box center [669, 414] width 19 height 19
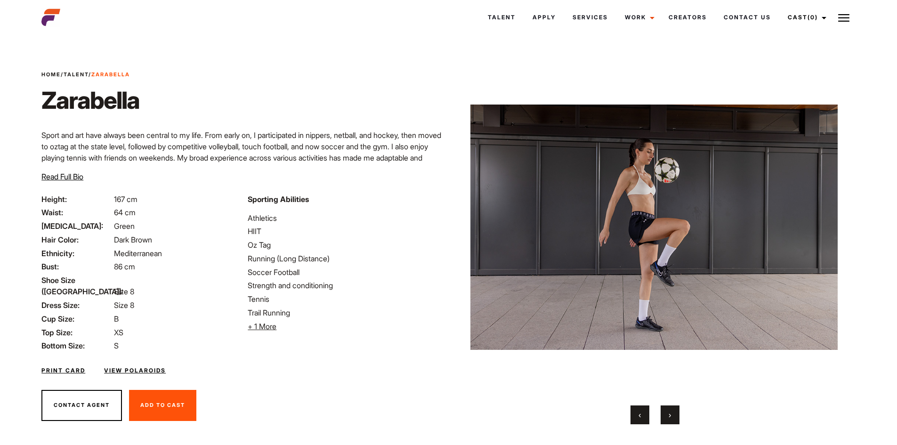
click at [671, 414] on button "›" at bounding box center [669, 414] width 19 height 19
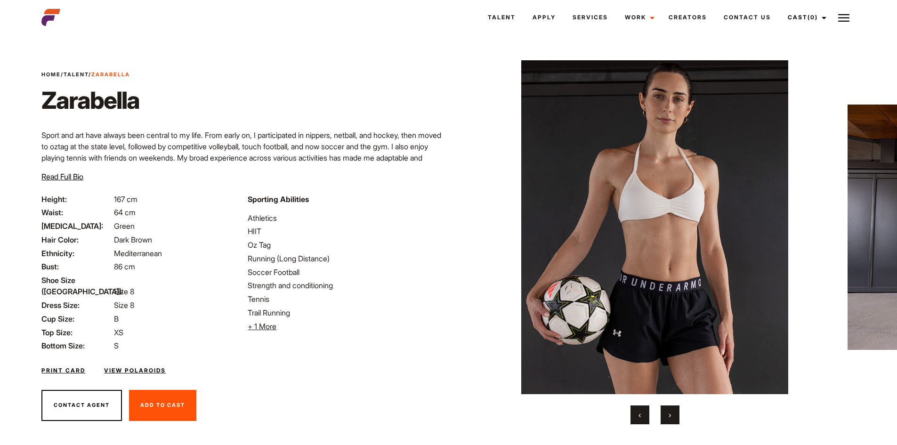
click at [671, 414] on button "›" at bounding box center [669, 414] width 19 height 19
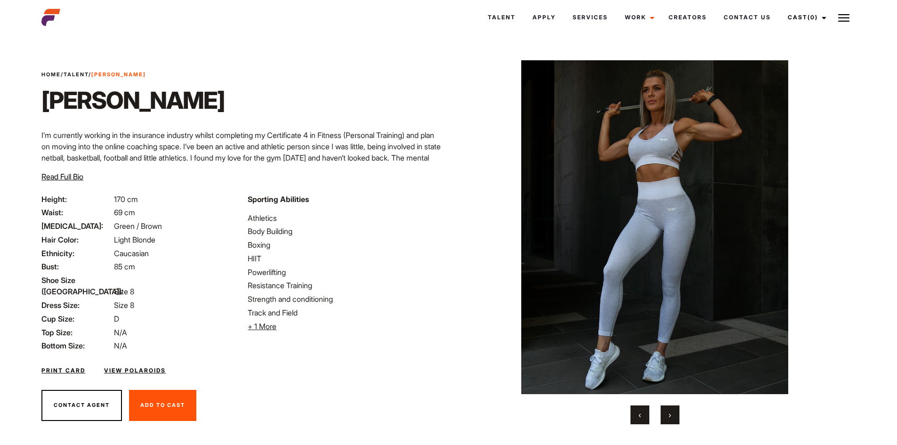
click at [673, 413] on button "›" at bounding box center [669, 414] width 19 height 19
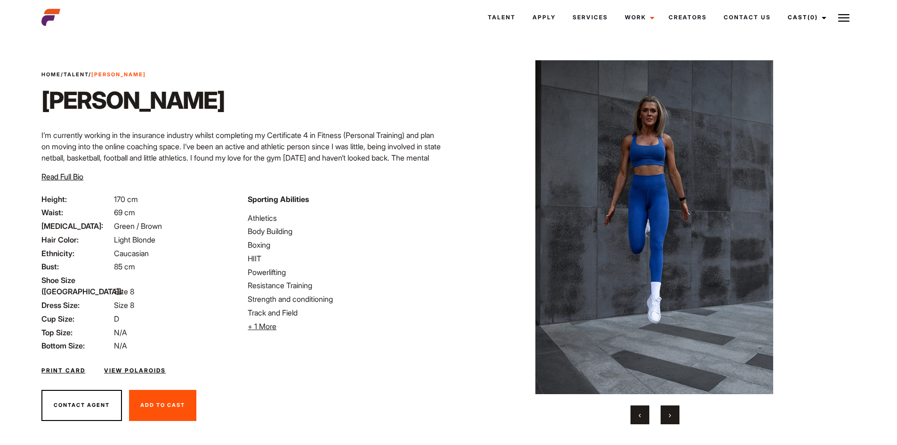
click at [673, 413] on button "›" at bounding box center [669, 414] width 19 height 19
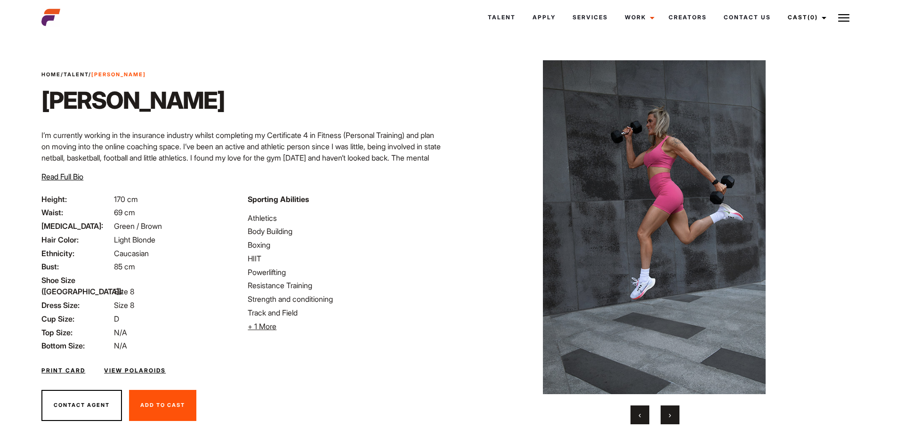
click at [673, 413] on button "›" at bounding box center [669, 414] width 19 height 19
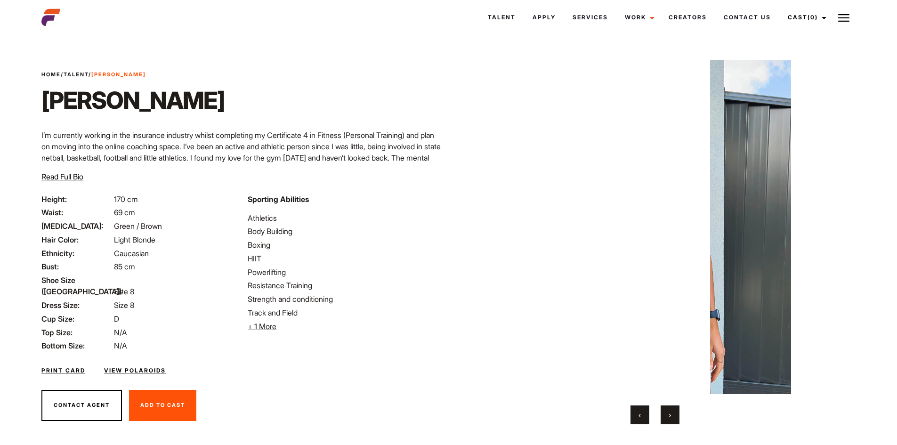
click at [673, 413] on button "›" at bounding box center [669, 414] width 19 height 19
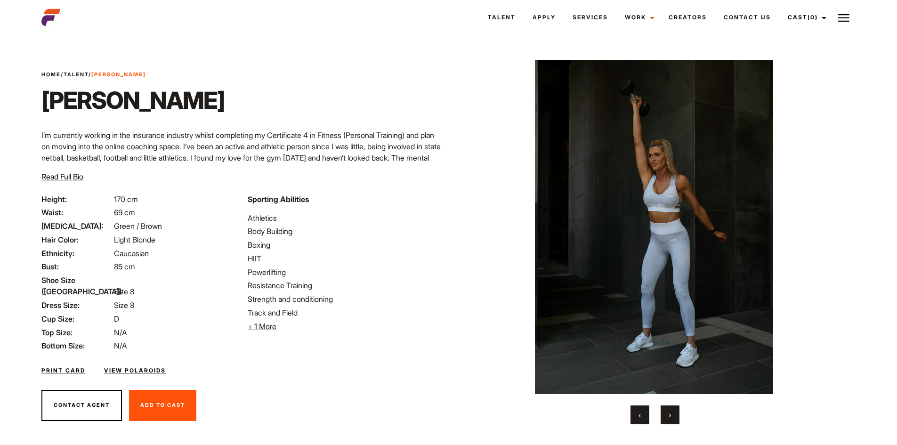
click at [673, 413] on button "›" at bounding box center [669, 414] width 19 height 19
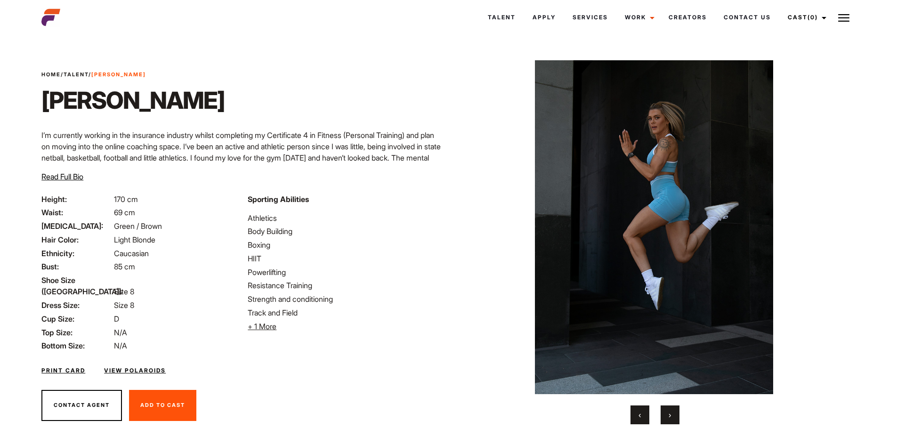
click at [673, 413] on button "›" at bounding box center [669, 414] width 19 height 19
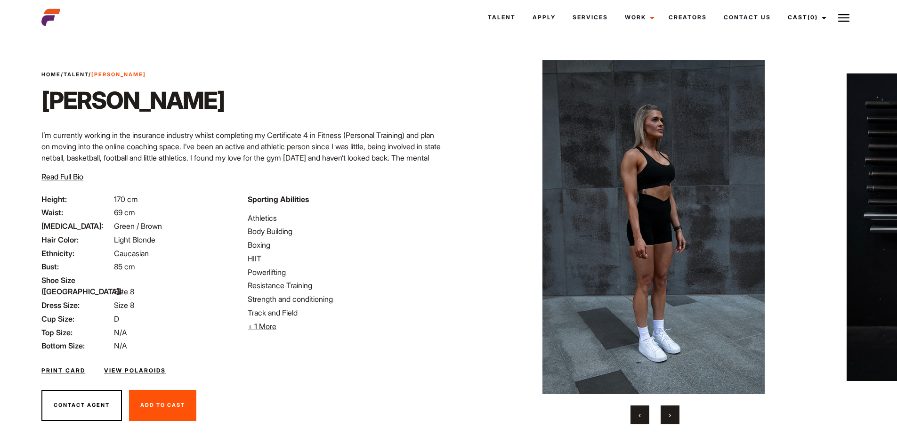
click at [673, 413] on button "›" at bounding box center [669, 414] width 19 height 19
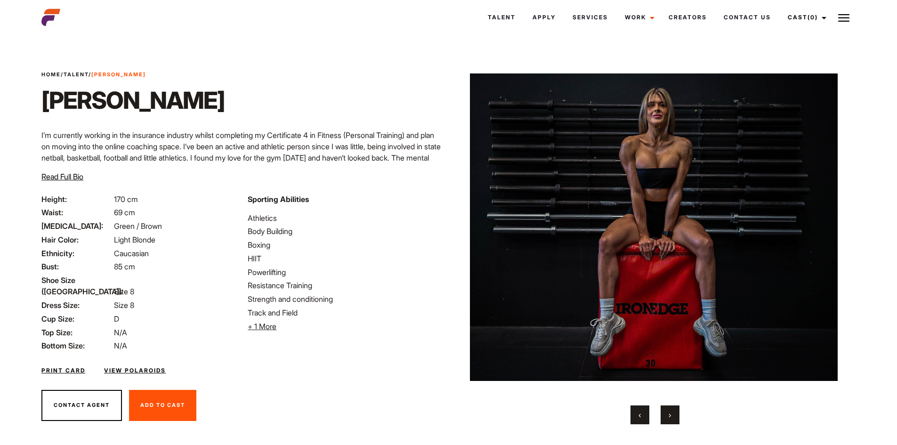
click at [673, 413] on button "›" at bounding box center [669, 414] width 19 height 19
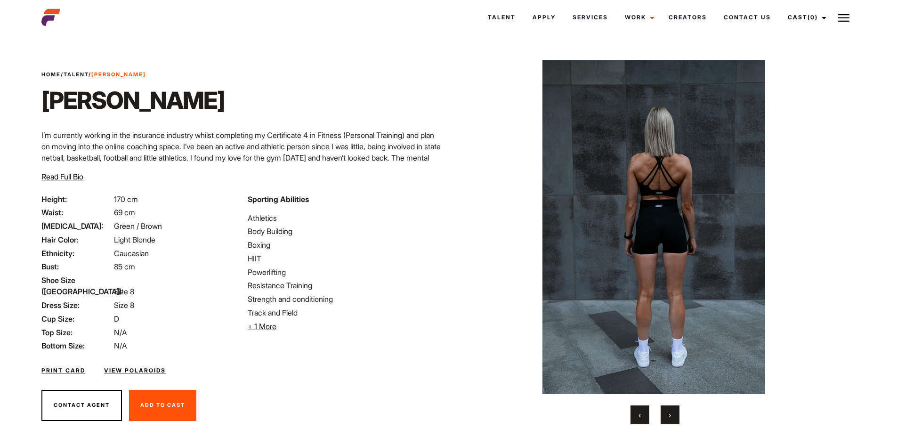
click at [673, 413] on button "›" at bounding box center [669, 414] width 19 height 19
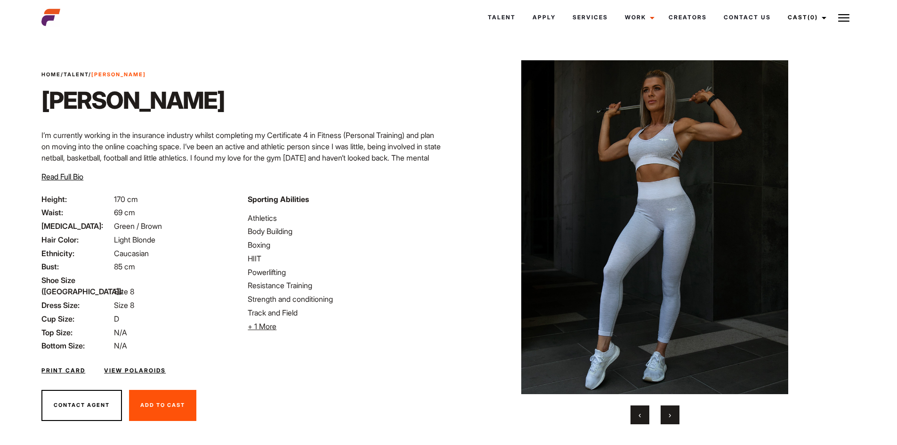
click at [673, 413] on button "›" at bounding box center [669, 414] width 19 height 19
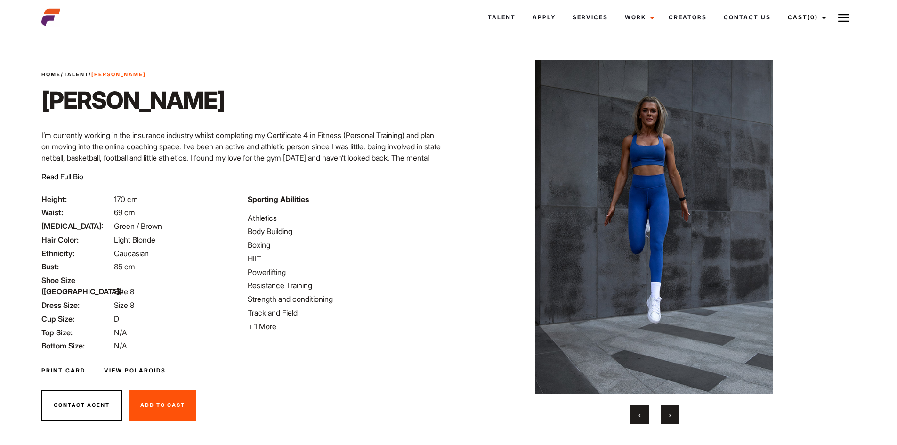
click at [673, 413] on button "›" at bounding box center [669, 414] width 19 height 19
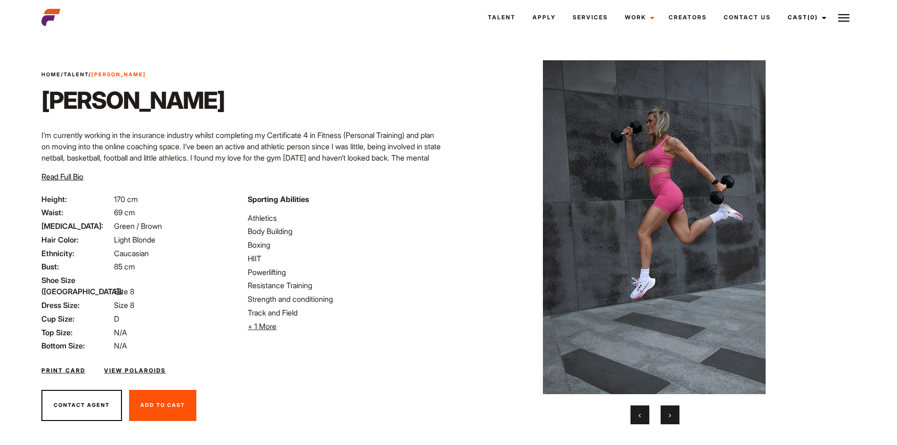
click at [673, 413] on button "›" at bounding box center [669, 414] width 19 height 19
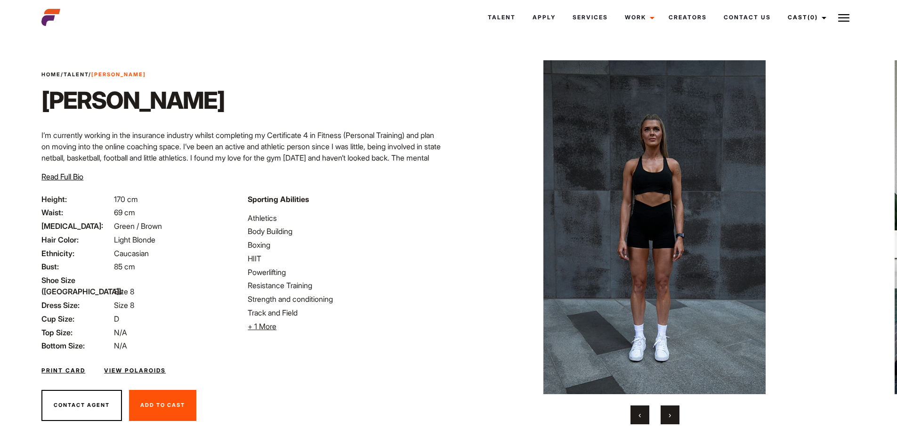
click at [673, 413] on button "›" at bounding box center [669, 414] width 19 height 19
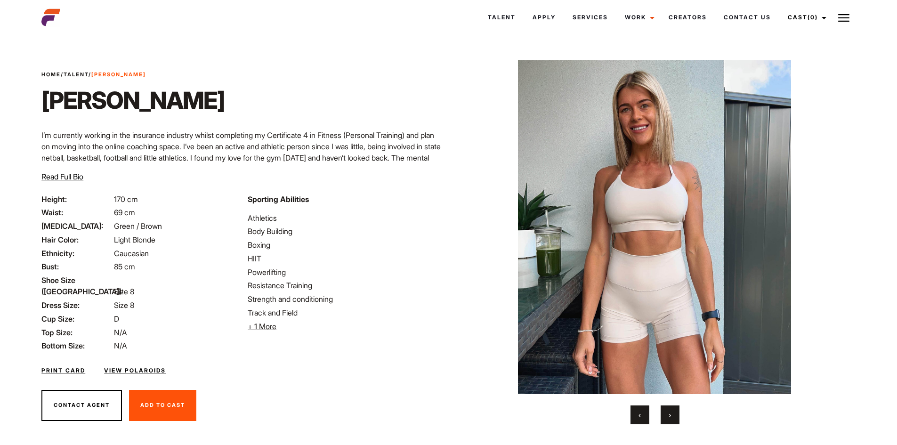
click at [673, 413] on button "›" at bounding box center [669, 414] width 19 height 19
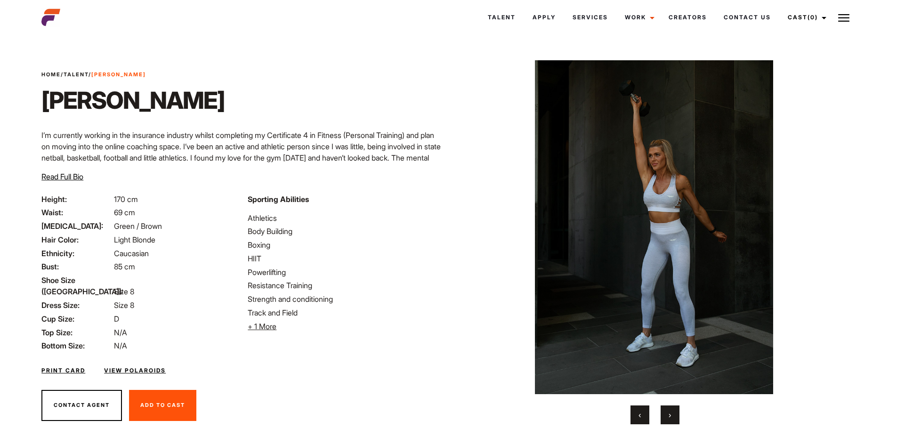
click at [673, 413] on button "›" at bounding box center [669, 414] width 19 height 19
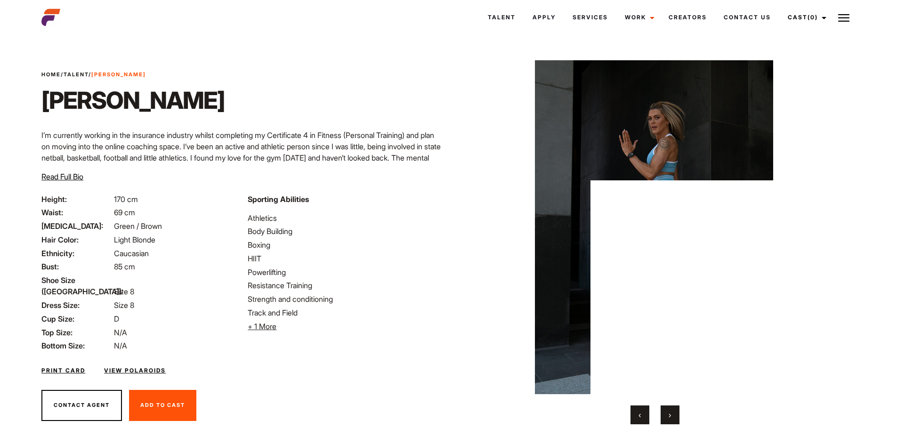
click at [673, 413] on button "›" at bounding box center [669, 414] width 19 height 19
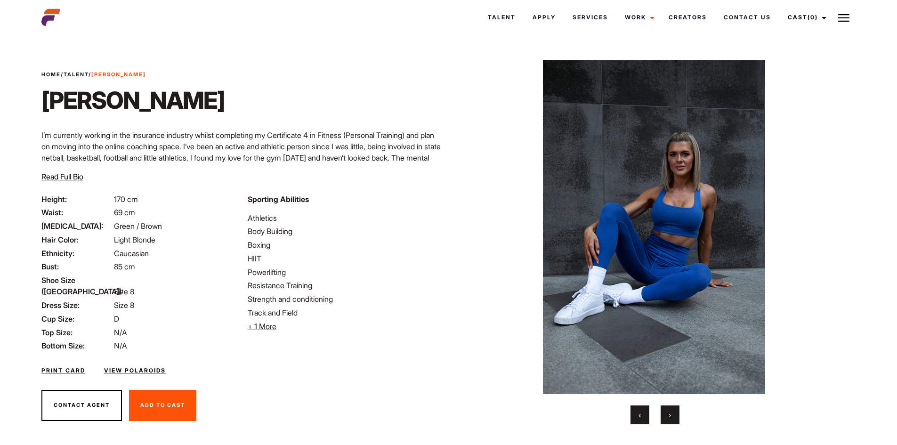
click at [673, 413] on button "›" at bounding box center [669, 414] width 19 height 19
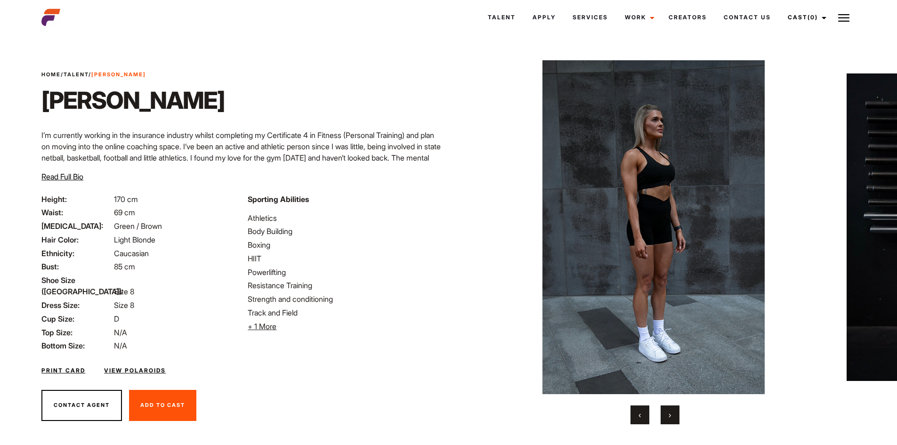
click at [673, 413] on button "›" at bounding box center [669, 414] width 19 height 19
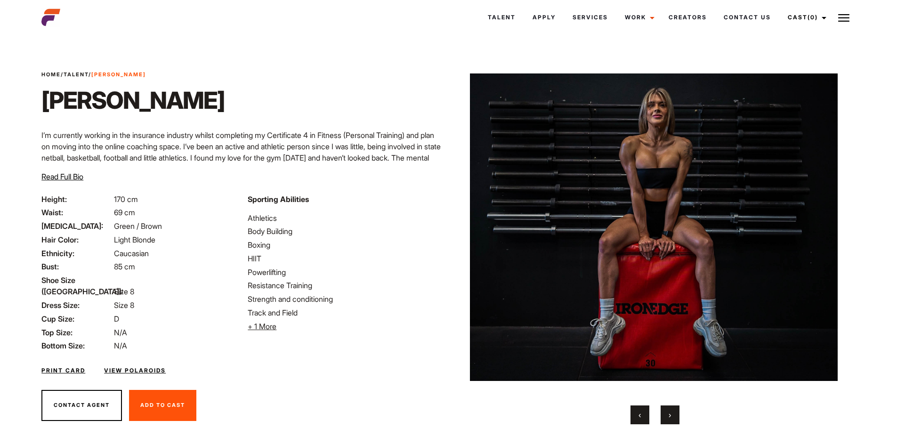
click at [673, 413] on button "›" at bounding box center [669, 414] width 19 height 19
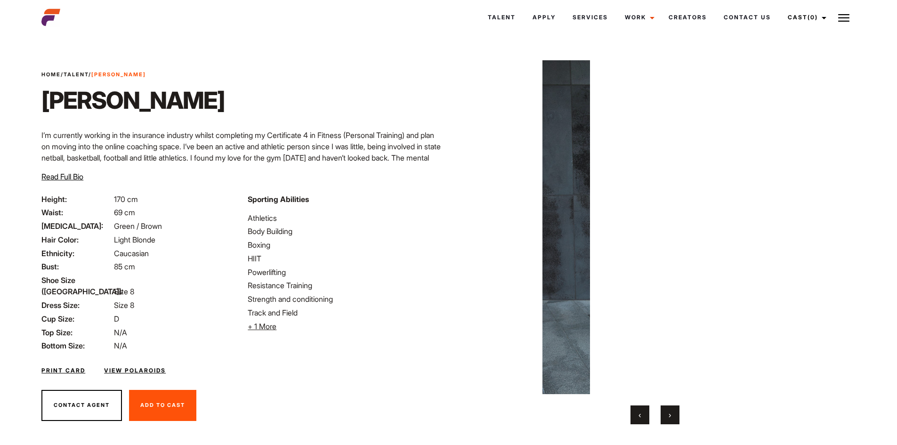
click at [673, 413] on button "›" at bounding box center [669, 414] width 19 height 19
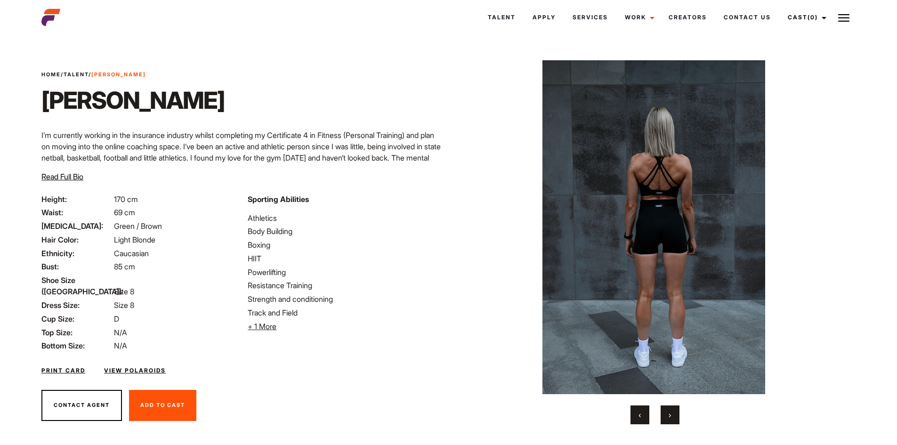
click at [673, 413] on button "›" at bounding box center [669, 414] width 19 height 19
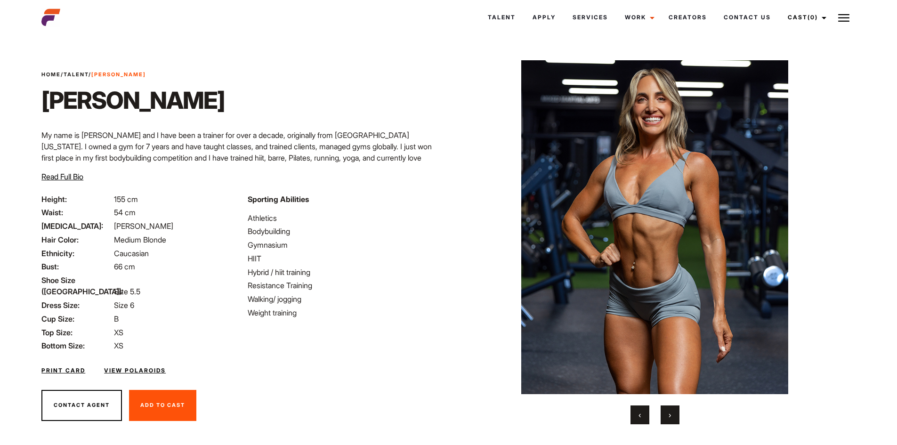
click at [671, 416] on span "›" at bounding box center [669, 414] width 2 height 9
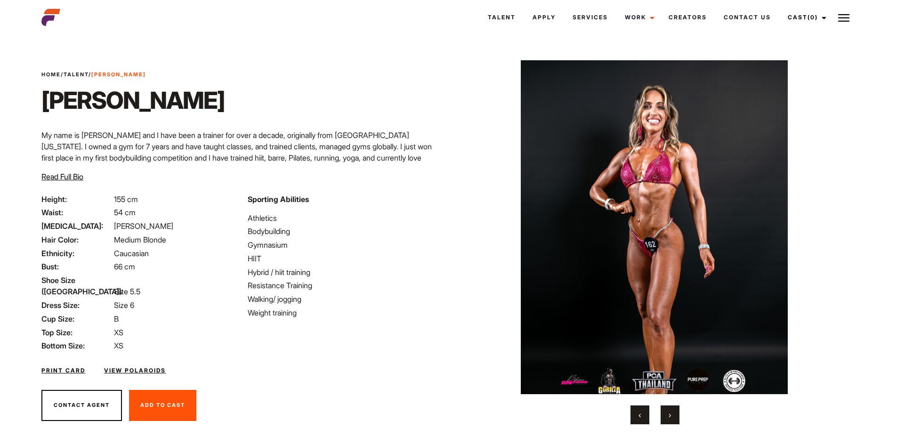
click at [671, 416] on span "›" at bounding box center [669, 414] width 2 height 9
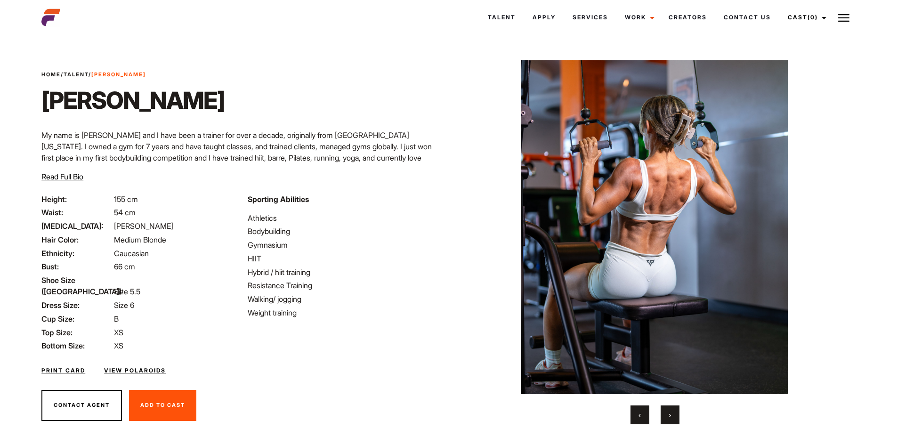
click at [671, 416] on span "›" at bounding box center [669, 414] width 2 height 9
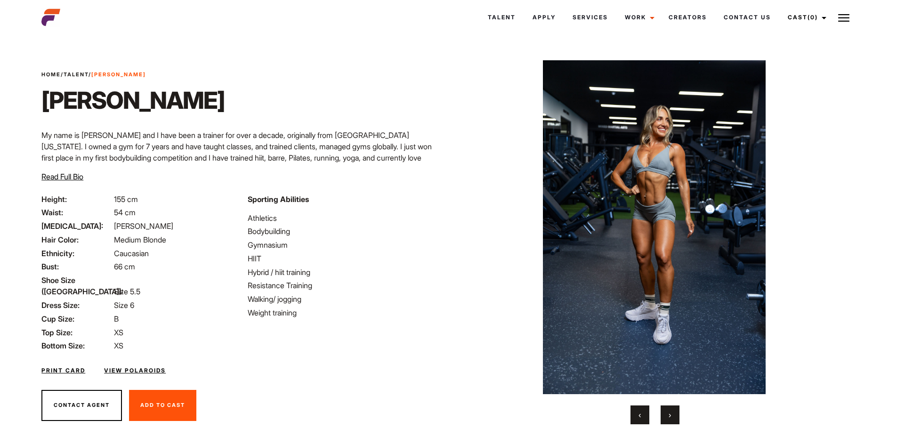
click at [671, 416] on span "›" at bounding box center [669, 414] width 2 height 9
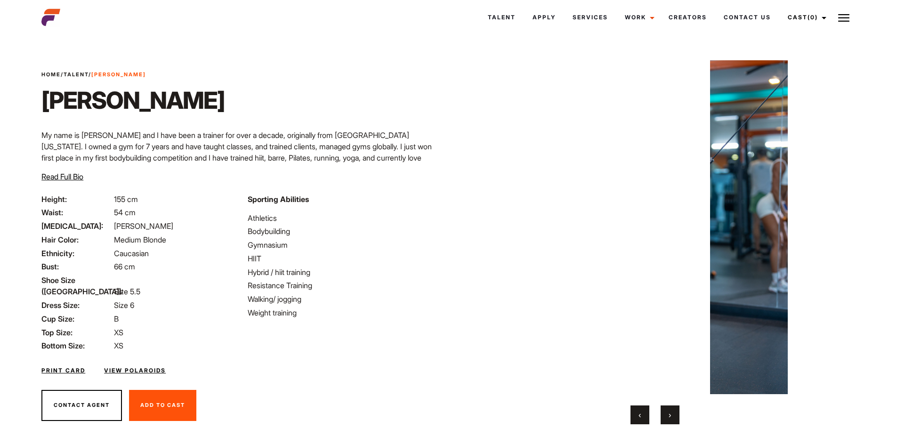
click at [671, 416] on span "›" at bounding box center [669, 414] width 2 height 9
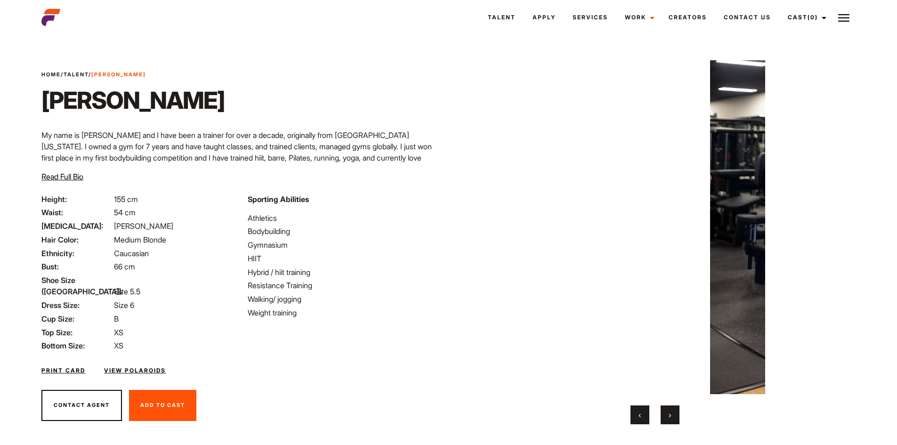
click at [671, 416] on span "›" at bounding box center [669, 414] width 2 height 9
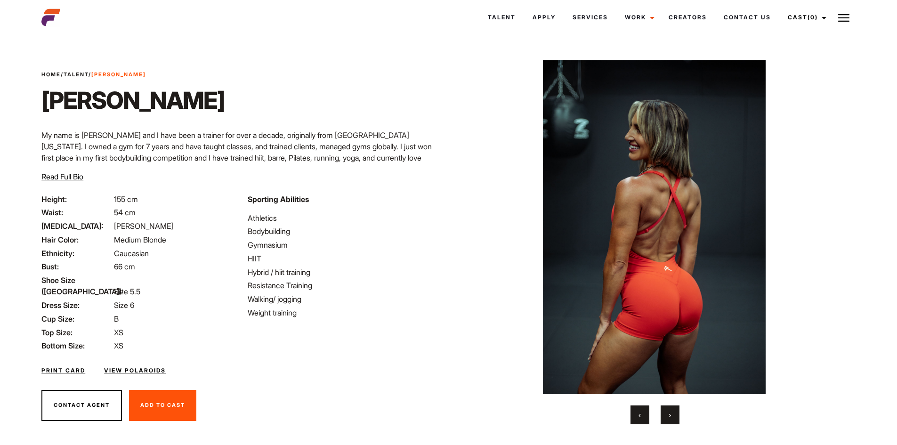
click at [671, 416] on span "›" at bounding box center [669, 414] width 2 height 9
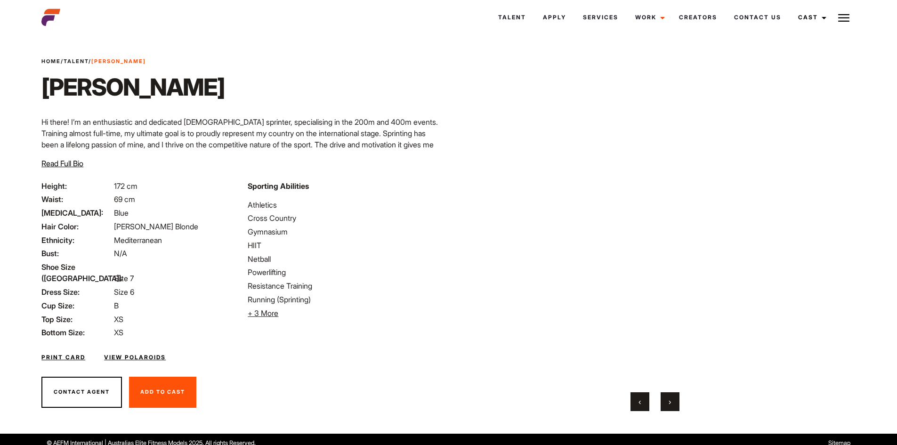
scroll to position [20, 0]
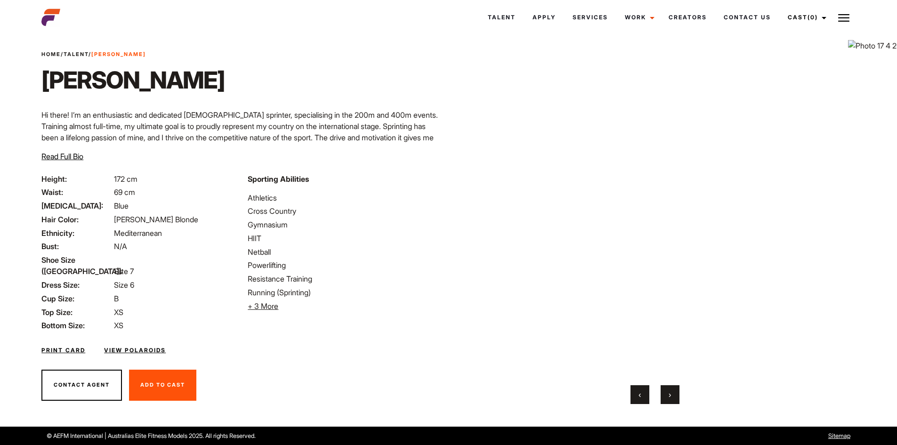
click at [668, 396] on span "›" at bounding box center [669, 394] width 2 height 9
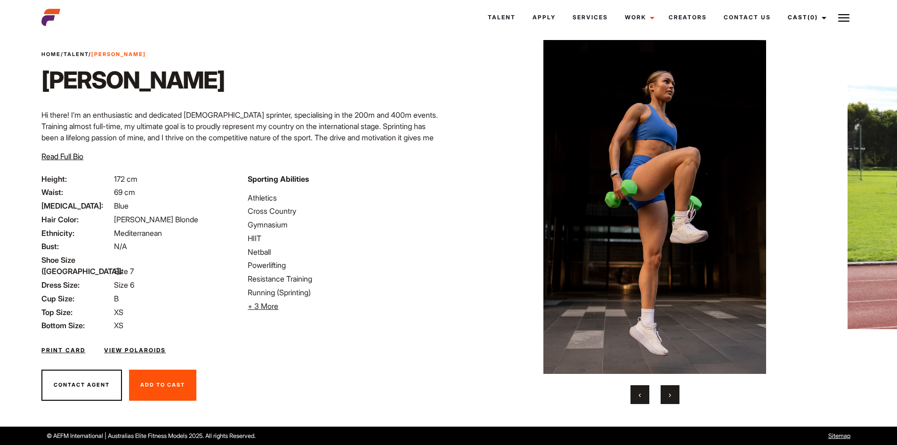
click at [668, 396] on span "›" at bounding box center [669, 394] width 2 height 9
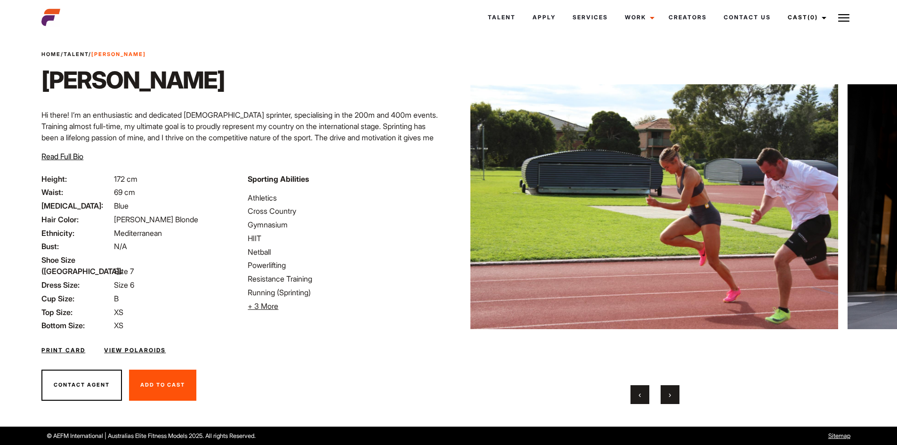
click at [668, 396] on span "›" at bounding box center [669, 394] width 2 height 9
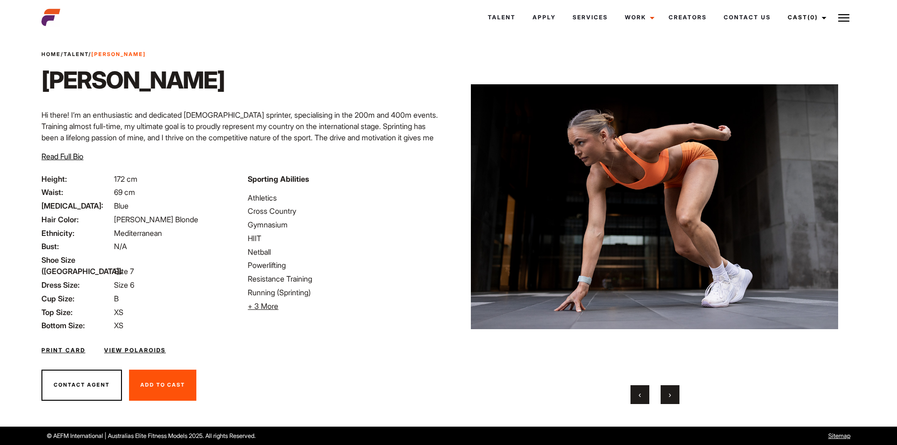
click at [668, 396] on span "›" at bounding box center [669, 394] width 2 height 9
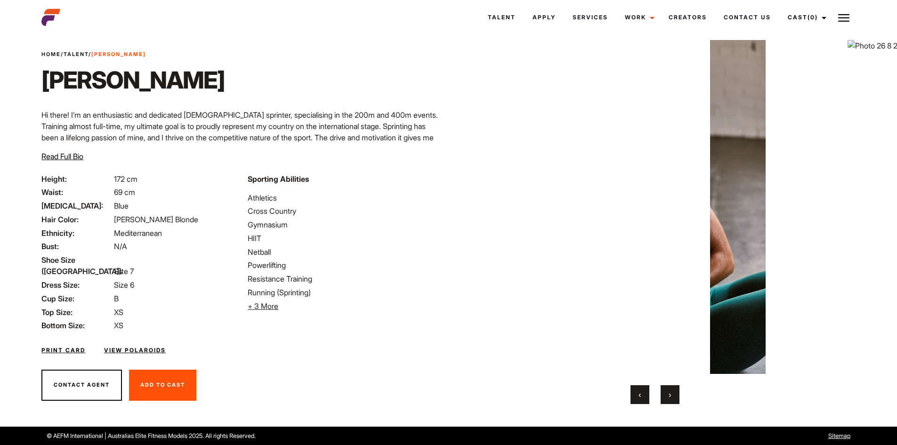
click at [668, 396] on span "›" at bounding box center [669, 394] width 2 height 9
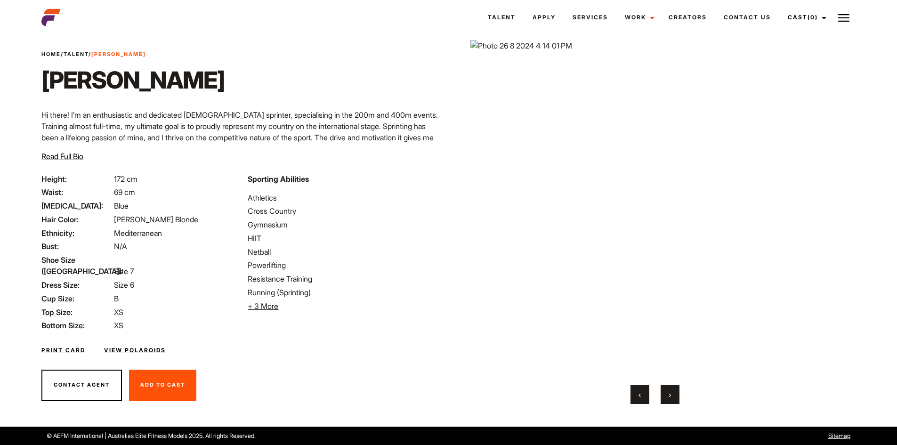
click at [668, 396] on span "›" at bounding box center [669, 394] width 2 height 9
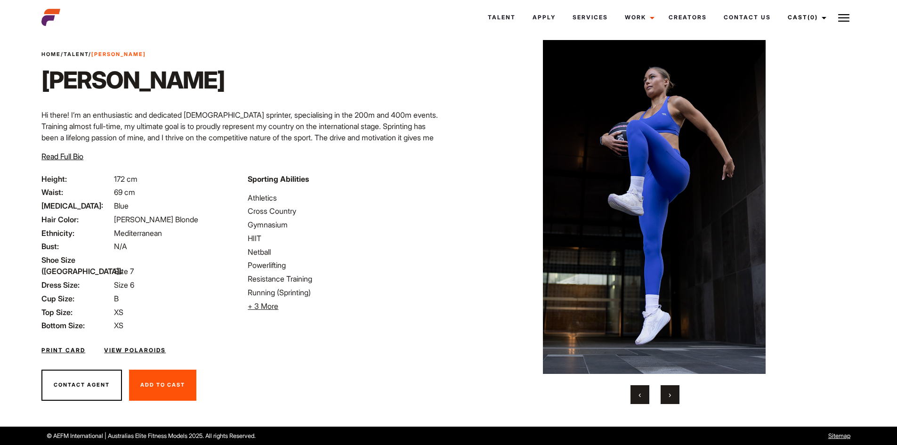
click at [668, 396] on span "›" at bounding box center [669, 394] width 2 height 9
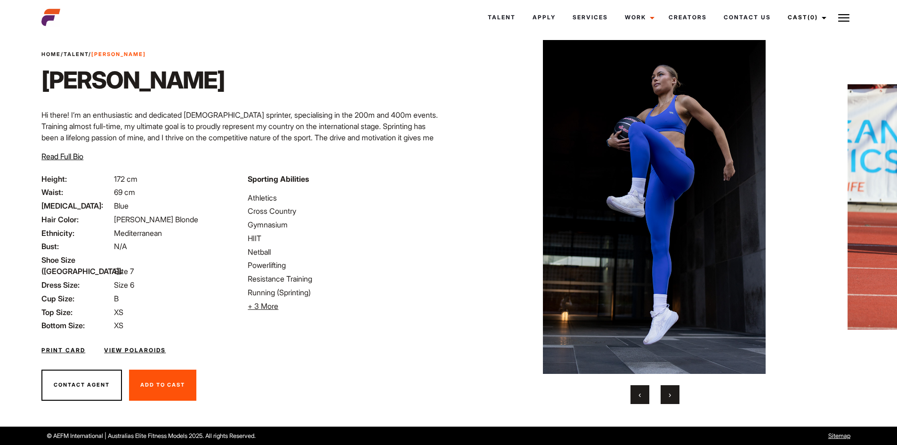
click at [668, 396] on span "›" at bounding box center [669, 394] width 2 height 9
click at [669, 396] on span "›" at bounding box center [669, 394] width 2 height 9
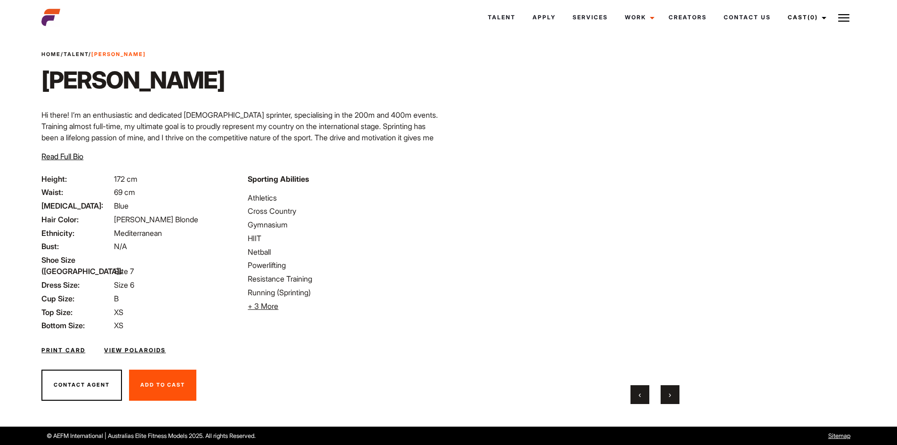
click at [669, 396] on span "›" at bounding box center [669, 394] width 2 height 9
click at [670, 396] on span "›" at bounding box center [669, 394] width 2 height 9
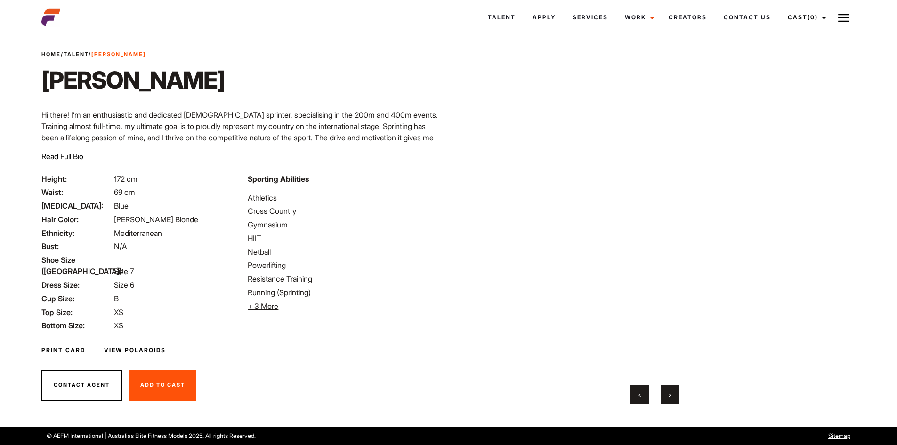
click at [671, 396] on button "›" at bounding box center [669, 394] width 19 height 19
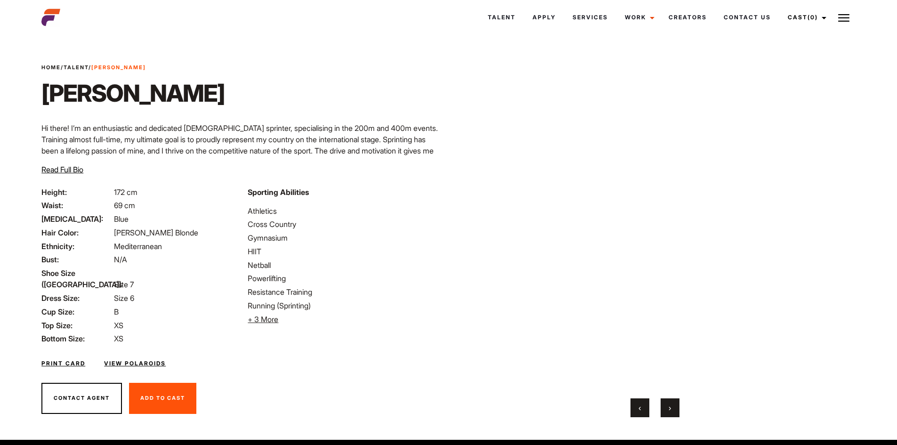
scroll to position [0, 0]
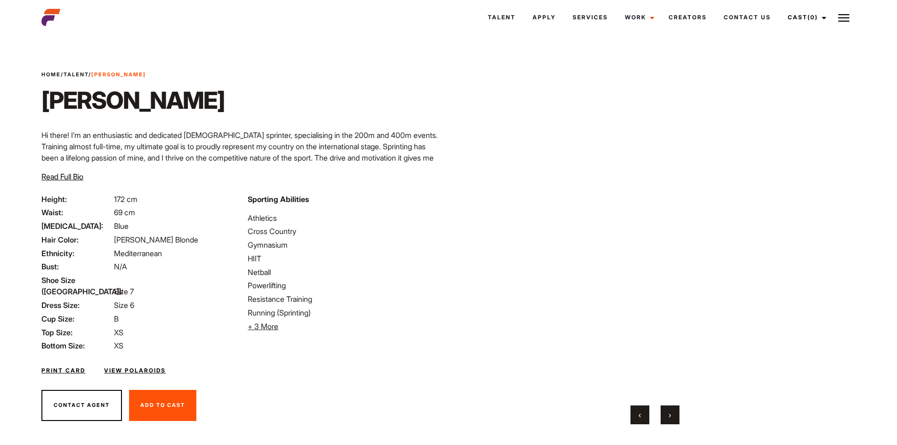
click at [48, 72] on link "Home" at bounding box center [50, 74] width 19 height 7
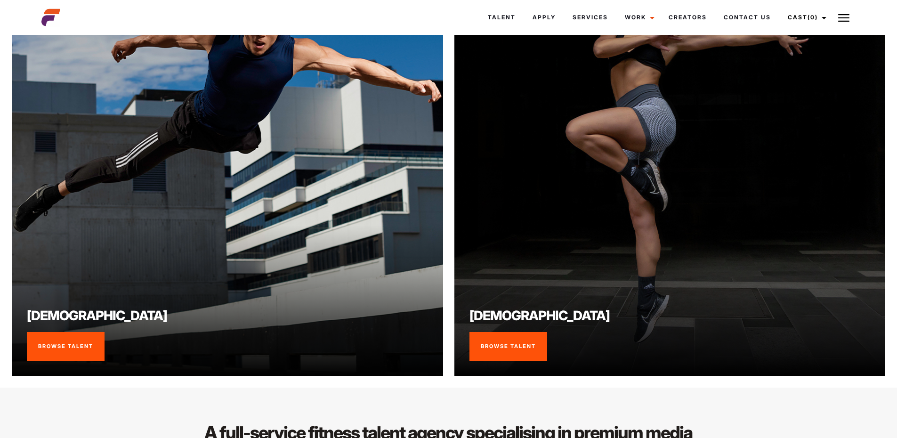
scroll to position [847, 0]
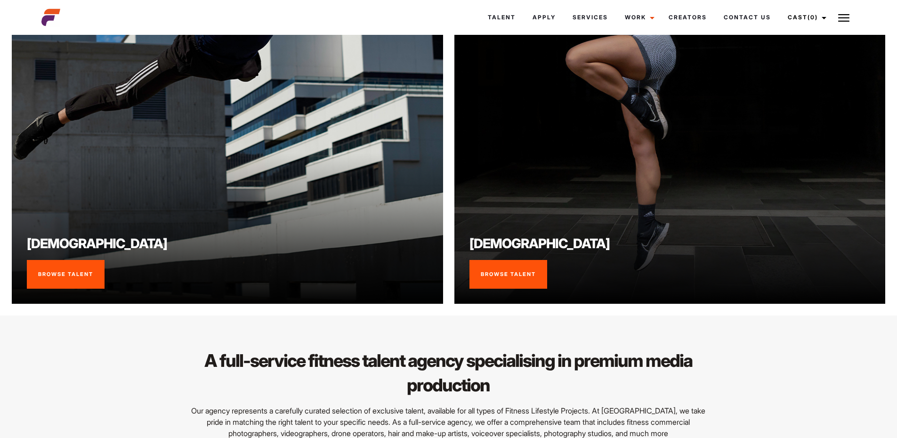
click at [617, 285] on div "Female Browse Talent" at bounding box center [669, 88] width 431 height 431
click at [513, 289] on link "Browse Talent" at bounding box center [508, 274] width 78 height 29
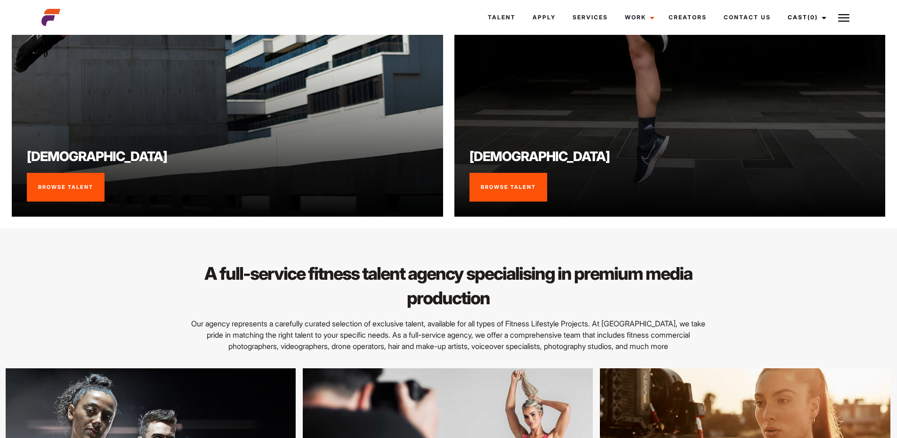
scroll to position [1082, 0]
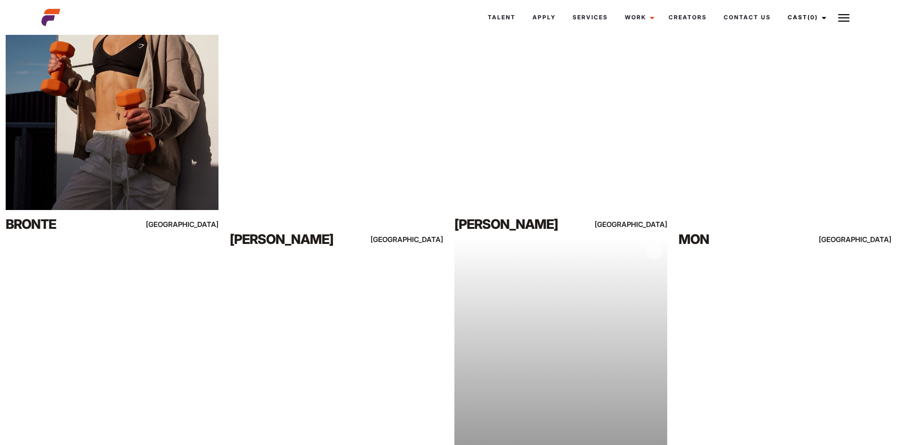
scroll to position [1282, 0]
